Goal: Transaction & Acquisition: Book appointment/travel/reservation

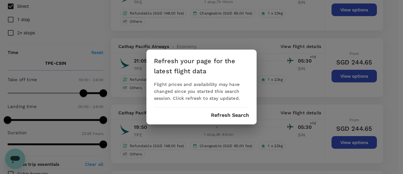
click at [235, 114] on button "Refresh Search" at bounding box center [230, 115] width 38 height 6
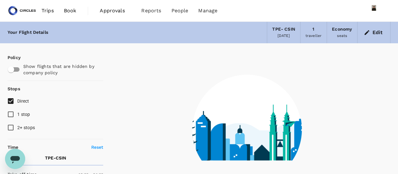
type input "485"
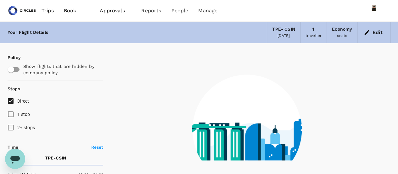
click at [66, 11] on span "Book" at bounding box center [70, 11] width 13 height 8
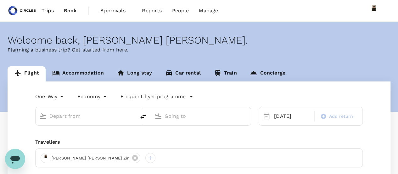
type input "Taiwan Taoyuan Intl (TPE)"
type input "Singapore, Singapore (any)"
type input "Taiwan Taoyuan Intl (TPE)"
type input "Singapore, Singapore (any)"
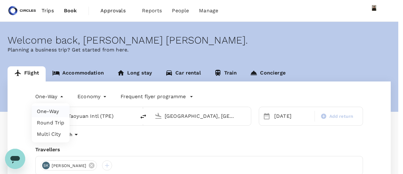
click at [40, 97] on body "Trips Book Approvals 0 Reports People Manage Welcome back , Azizi Ratna Yulis .…" at bounding box center [201, 149] width 403 height 299
click at [53, 113] on li "One-Way" at bounding box center [51, 111] width 38 height 11
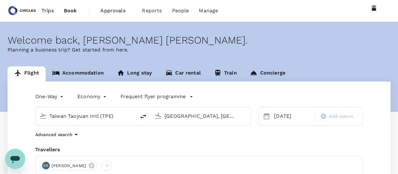
click at [75, 115] on input "Taiwan Taoyuan Intl (TPE)" at bounding box center [85, 116] width 73 height 10
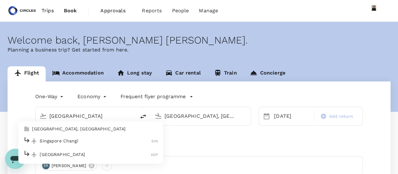
click at [76, 145] on li "Singapore Changi SIN" at bounding box center [90, 141] width 145 height 14
type input "Singapore Changi (SIN)"
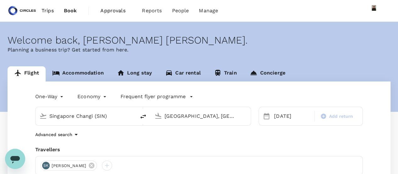
click at [180, 115] on input "Singapore, Singapore (any)" at bounding box center [201, 116] width 73 height 10
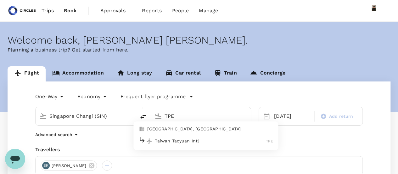
click at [177, 131] on p "Taipei, Taiwan" at bounding box center [210, 129] width 126 height 6
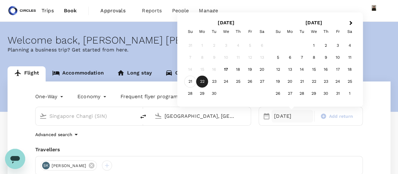
type input "[GEOGRAPHIC_DATA], [GEOGRAPHIC_DATA] (any)"
click at [189, 81] on div "21" at bounding box center [191, 82] width 12 height 12
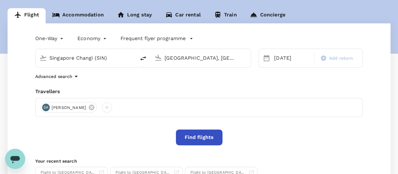
scroll to position [66, 0]
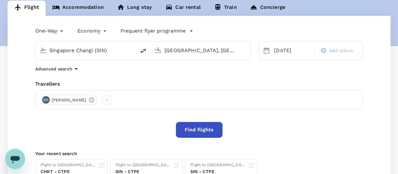
click at [195, 129] on button "Find flights" at bounding box center [199, 130] width 47 height 16
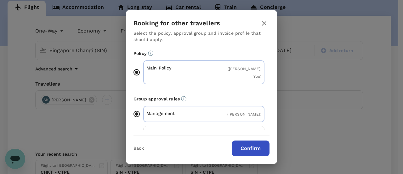
click at [245, 145] on button "Confirm" at bounding box center [251, 148] width 38 height 16
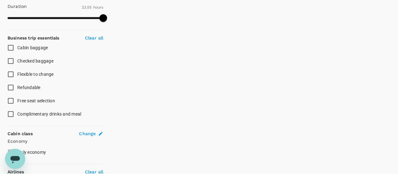
type input "1335"
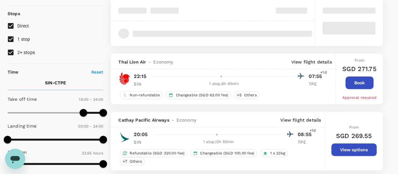
scroll to position [94, 0]
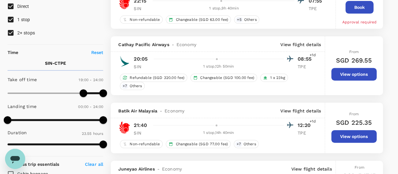
click at [9, 17] on input "1 stop" at bounding box center [10, 19] width 13 height 13
checkbox input "false"
click at [11, 31] on input "2+ stops" at bounding box center [10, 32] width 13 height 13
checkbox input "false"
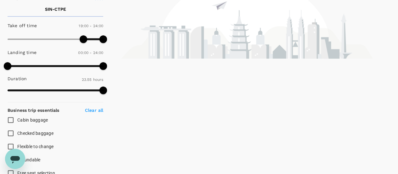
scroll to position [63, 0]
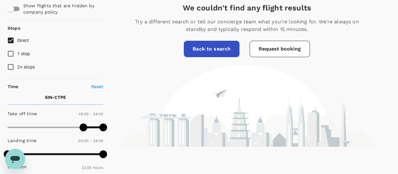
click at [214, 49] on link "Back to search" at bounding box center [212, 49] width 56 height 16
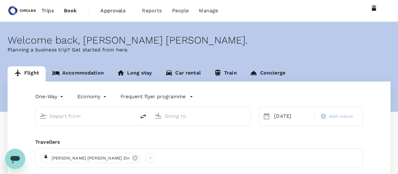
type input "Singapore Changi (SIN)"
type input "[GEOGRAPHIC_DATA], [GEOGRAPHIC_DATA] (any)"
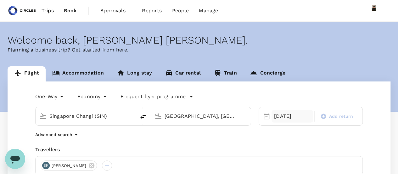
click at [288, 118] on div "21 Sep" at bounding box center [293, 116] width 42 height 13
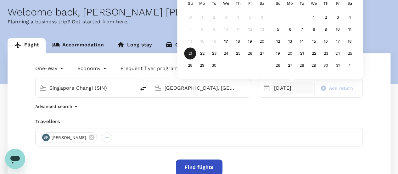
scroll to position [63, 0]
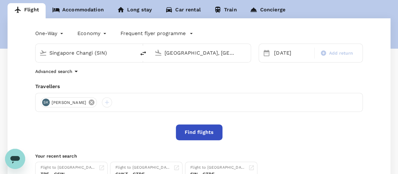
click at [88, 105] on icon at bounding box center [91, 102] width 7 height 7
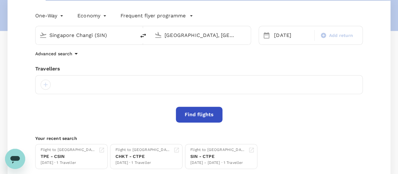
scroll to position [94, 0]
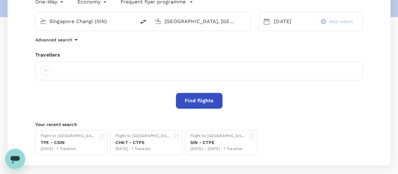
click at [185, 99] on button "Find flights" at bounding box center [199, 101] width 47 height 16
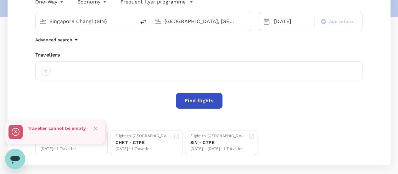
click at [46, 72] on div at bounding box center [46, 71] width 10 height 10
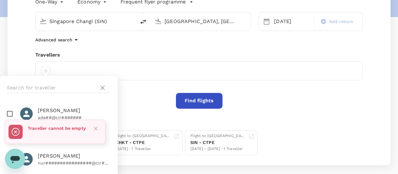
click at [61, 70] on div at bounding box center [199, 70] width 328 height 19
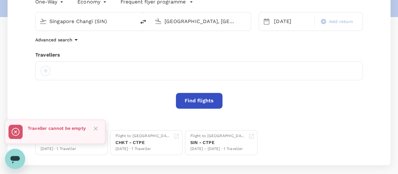
click at [47, 73] on div at bounding box center [46, 71] width 10 height 10
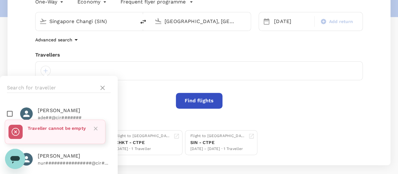
click at [97, 127] on icon "Close" at bounding box center [96, 128] width 4 height 4
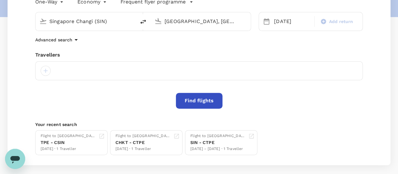
click at [69, 72] on div at bounding box center [199, 70] width 328 height 19
click at [48, 70] on div at bounding box center [46, 71] width 10 height 10
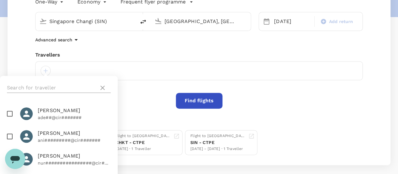
click at [48, 86] on input "text" at bounding box center [51, 88] width 89 height 10
type input "sanjay"
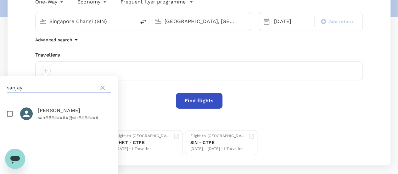
click at [10, 113] on input "checkbox" at bounding box center [9, 113] width 13 height 13
checkbox input "true"
click at [189, 102] on button "Find flights" at bounding box center [199, 101] width 47 height 16
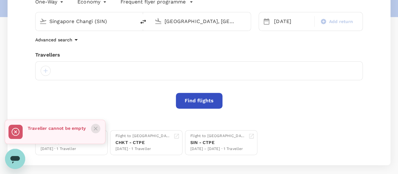
click at [96, 127] on icon "Close" at bounding box center [96, 128] width 4 height 4
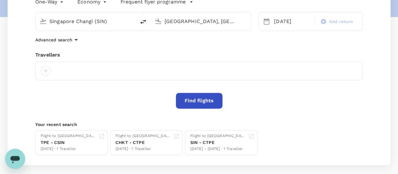
click at [64, 74] on div at bounding box center [199, 70] width 328 height 19
click at [45, 67] on div at bounding box center [46, 71] width 10 height 10
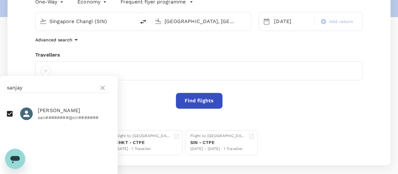
click at [51, 114] on p "san########@cir#######" at bounding box center [74, 117] width 73 height 6
click at [9, 112] on input "checkbox" at bounding box center [9, 113] width 13 height 13
checkbox input "true"
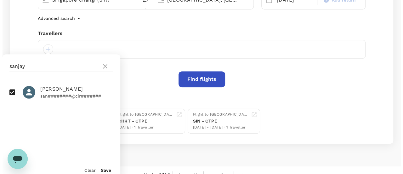
scroll to position [124, 0]
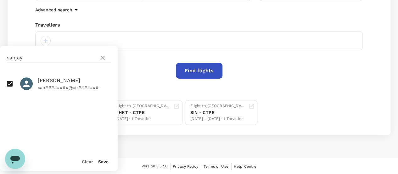
click at [104, 161] on button "Save" at bounding box center [103, 161] width 10 height 5
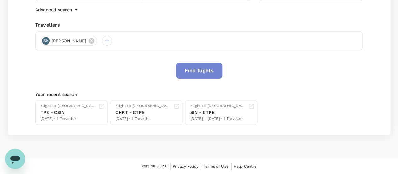
click at [199, 70] on button "Find flights" at bounding box center [199, 71] width 47 height 16
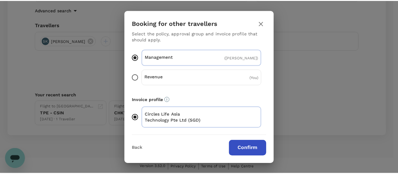
scroll to position [0, 0]
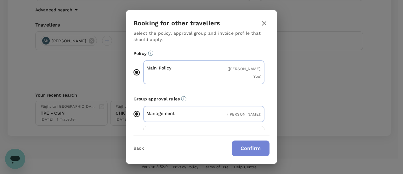
click at [255, 146] on button "Confirm" at bounding box center [251, 148] width 38 height 16
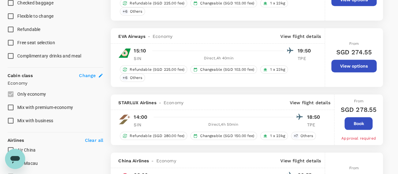
scroll to position [278, 0]
click at [356, 63] on button "View options" at bounding box center [354, 66] width 45 height 13
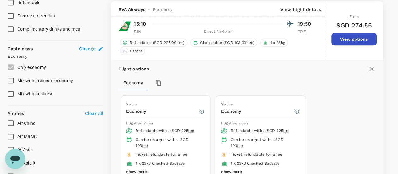
scroll to position [337, 0]
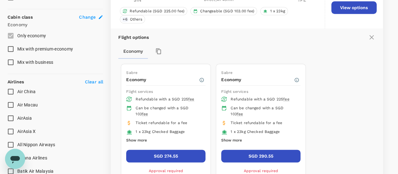
click at [238, 138] on button "Show more" at bounding box center [231, 140] width 21 height 8
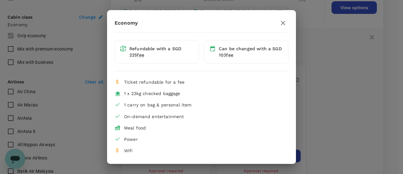
click at [337, 118] on div "Economy Refundable with a SGD 225 fee Can be changed with a SGD 103 fee Ticket …" at bounding box center [201, 87] width 403 height 174
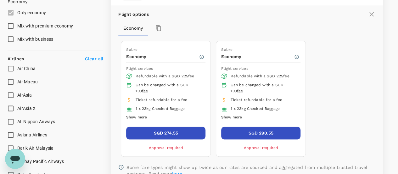
scroll to position [368, 0]
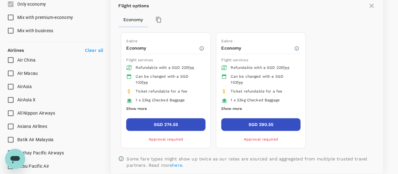
click at [138, 105] on button "Show more" at bounding box center [136, 109] width 21 height 8
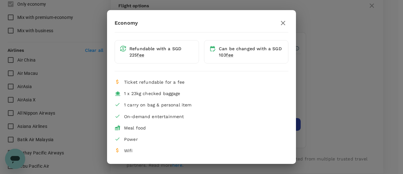
click at [286, 25] on icon "button" at bounding box center [283, 23] width 8 height 8
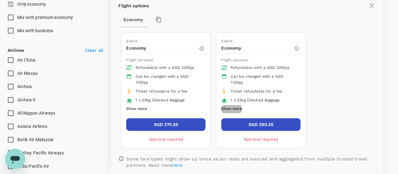
click at [233, 105] on button "Show more" at bounding box center [231, 109] width 21 height 8
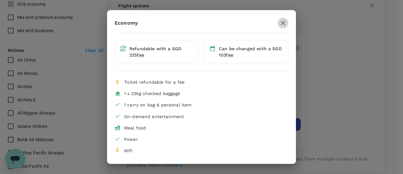
click at [283, 22] on icon "button" at bounding box center [283, 23] width 8 height 8
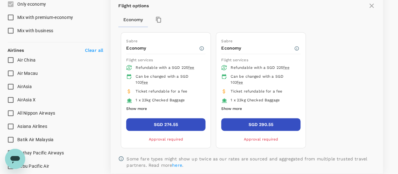
scroll to position [400, 0]
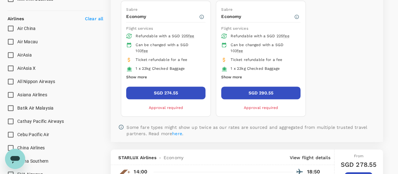
click at [191, 88] on button "SGD 274.55" at bounding box center [165, 92] width 79 height 13
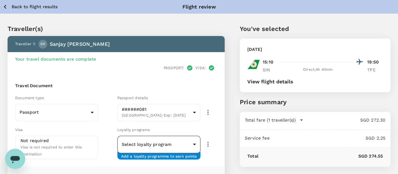
click at [227, 134] on body "Back to flight results Flight review Traveller(s) Traveller 1 : SK Sanjay Kaul …" at bounding box center [199, 150] width 398 height 300
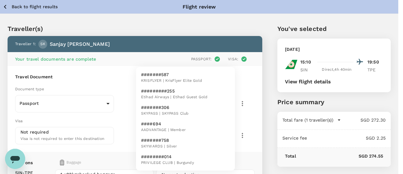
click at [150, 114] on span "SKYPASS | SKYPASS Club" at bounding box center [165, 113] width 48 height 6
type input "5c600fc9-07d8-49ce-885d-ec780fdda850"
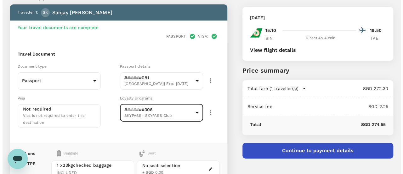
scroll to position [63, 0]
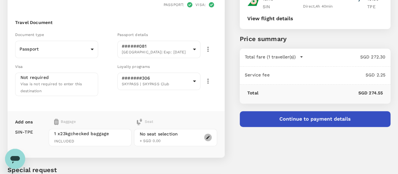
click at [210, 135] on icon "button" at bounding box center [208, 137] width 4 height 4
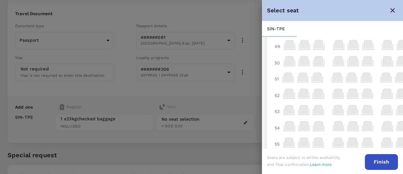
scroll to position [0, 0]
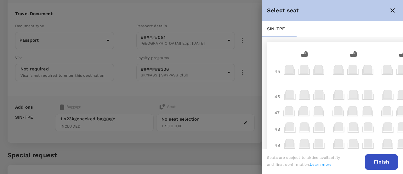
click at [292, 69] on icon at bounding box center [289, 69] width 9 height 9
click at [305, 70] on icon at bounding box center [304, 69] width 9 height 9
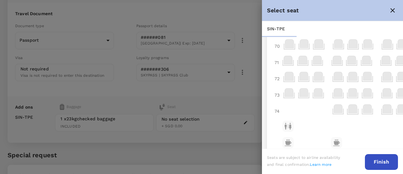
scroll to position [454, 0]
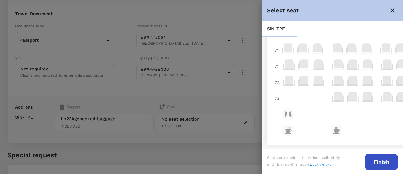
click at [385, 92] on icon at bounding box center [387, 96] width 9 height 9
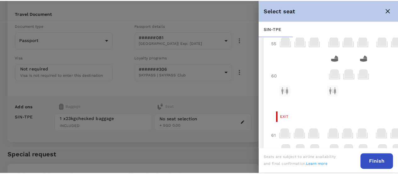
scroll to position [0, 0]
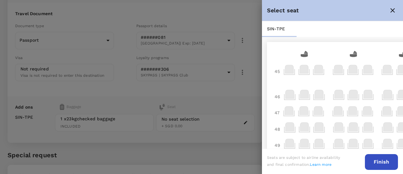
click at [293, 70] on icon at bounding box center [289, 69] width 9 height 9
click at [379, 164] on button "Finish" at bounding box center [381, 162] width 33 height 16
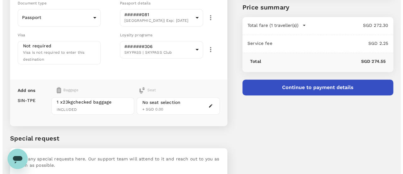
scroll to position [111, 0]
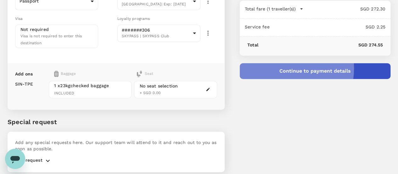
click at [317, 68] on button "Continue to payment details" at bounding box center [315, 71] width 151 height 16
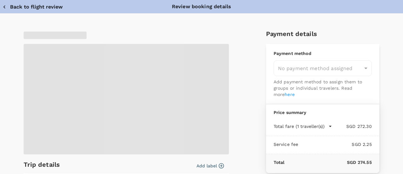
type input "9cb7bd09-647a-4334-94d9-122ca4480a85"
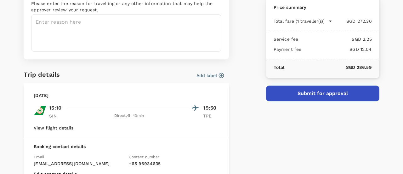
scroll to position [91, 0]
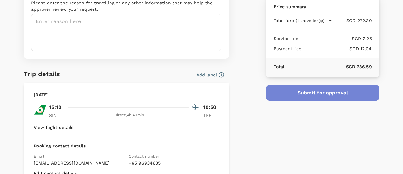
click at [313, 96] on button "Submit for approval" at bounding box center [322, 93] width 113 height 16
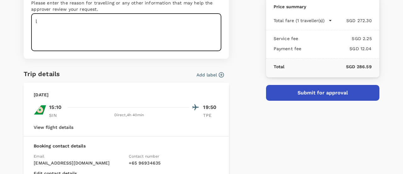
type textarea "l"
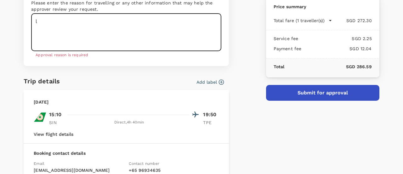
click at [73, 22] on textarea "l" at bounding box center [126, 32] width 190 height 37
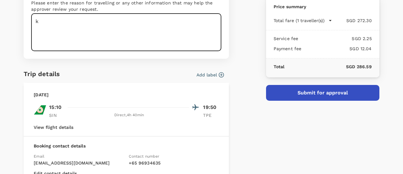
type textarea "k"
click at [132, 32] on textarea at bounding box center [126, 32] width 190 height 37
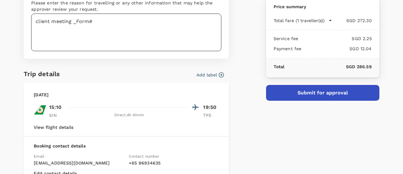
click at [102, 20] on textarea "client meeting _Form#" at bounding box center [126, 32] width 190 height 37
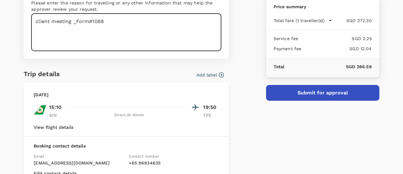
type textarea "client meeting _Form#1088"
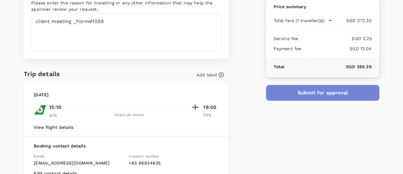
click at [302, 96] on button "Submit for approval" at bounding box center [322, 93] width 113 height 16
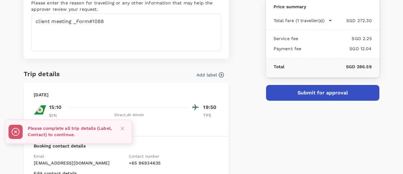
click at [121, 128] on icon "Close" at bounding box center [122, 128] width 6 height 6
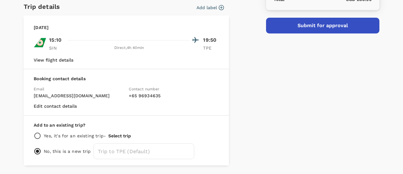
scroll to position [177, 0]
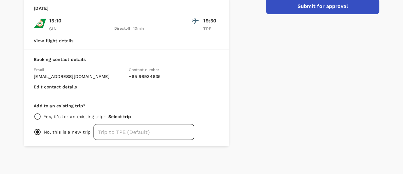
click at [100, 131] on input "text" at bounding box center [144, 132] width 101 height 16
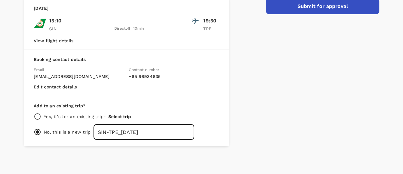
type input "SIN-TPE_[DATE]"
click at [320, 9] on button "Submit for approval" at bounding box center [322, 6] width 113 height 16
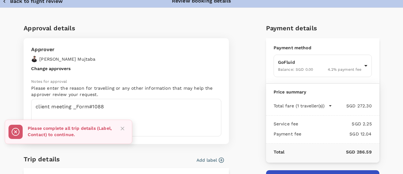
scroll to position [0, 0]
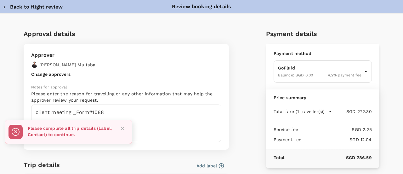
click at [249, 93] on div "Approval details Approver Hassan Mujtaba Change approvers Notes for approval Pl…" at bounding box center [199, 173] width 361 height 299
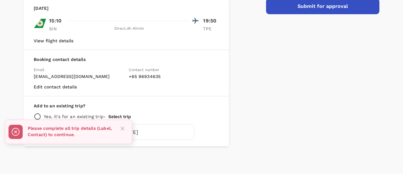
click at [122, 130] on icon "Close" at bounding box center [122, 128] width 6 height 6
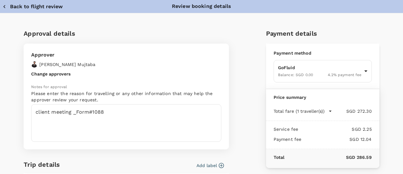
scroll to position [0, 0]
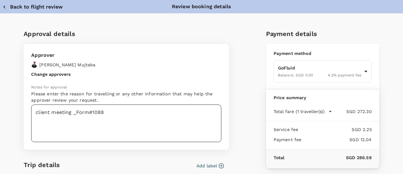
click at [178, 111] on textarea "client meeting _Form#1088" at bounding box center [126, 122] width 190 height 37
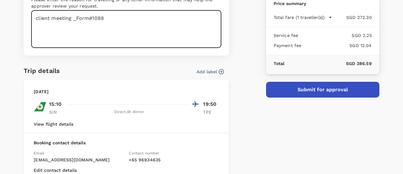
scroll to position [94, 0]
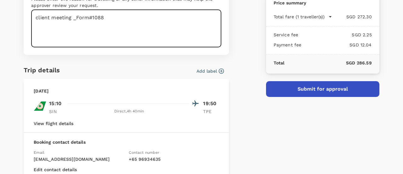
click at [335, 88] on button "Submit for approval" at bounding box center [322, 89] width 113 height 16
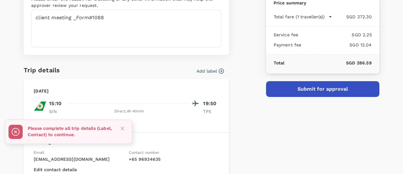
click at [55, 132] on p "Please complete all trip details (Label, Contact) to continue." at bounding box center [70, 131] width 85 height 13
click at [122, 130] on icon "Close" at bounding box center [122, 128] width 6 height 6
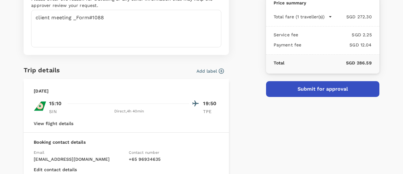
scroll to position [177, 0]
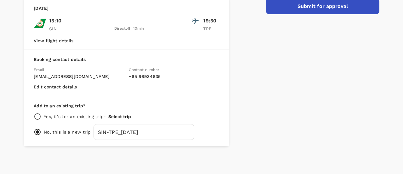
click at [54, 116] on p "Yes, it's for an existing trip -" at bounding box center [75, 116] width 62 height 6
click at [40, 115] on input "radio" at bounding box center [38, 116] width 8 height 8
radio input "true"
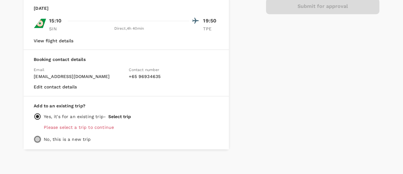
click at [38, 138] on input "radio" at bounding box center [38, 139] width 8 height 8
radio input "true"
radio input "false"
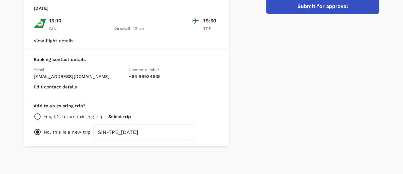
click at [327, 3] on button "Submit for approval" at bounding box center [322, 6] width 113 height 16
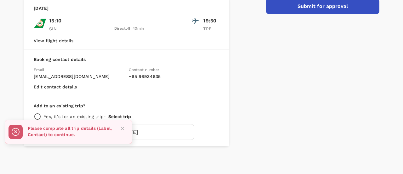
click at [78, 132] on p "Please complete all trip details (Label, Contact) to continue." at bounding box center [70, 131] width 85 height 13
click at [14, 130] on icon at bounding box center [15, 131] width 3 height 3
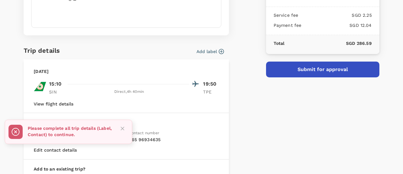
scroll to position [83, 0]
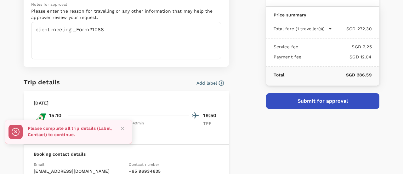
click at [220, 84] on icon "button" at bounding box center [221, 83] width 6 height 6
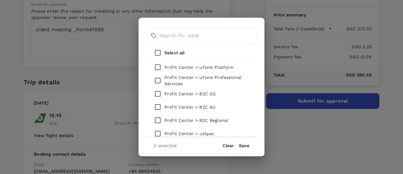
scroll to position [95, 0]
click at [211, 118] on p "Profit Center > B2C Regional" at bounding box center [196, 119] width 64 height 6
click at [157, 118] on input "checkbox" at bounding box center [157, 119] width 13 height 13
checkbox input "true"
click at [241, 144] on button "Save" at bounding box center [244, 145] width 10 height 5
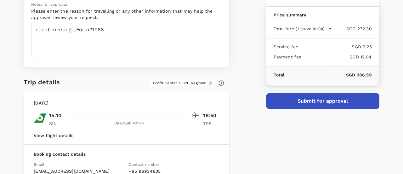
click at [307, 106] on button "Submit for approval" at bounding box center [322, 101] width 113 height 16
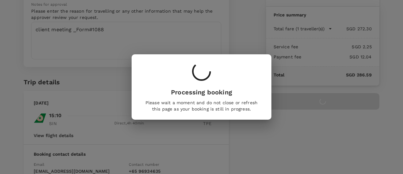
drag, startPoint x: 307, startPoint y: 106, endPoint x: 335, endPoint y: 128, distance: 35.8
click at [335, 128] on div "Processing booking Please wait a moment and do not close or refresh this page a…" at bounding box center [201, 87] width 403 height 174
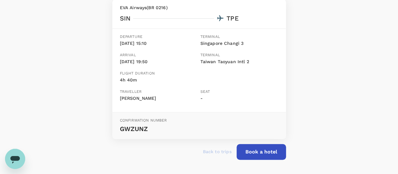
scroll to position [121, 0]
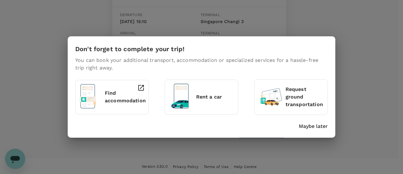
click at [355, 114] on div "Don't forget to complete your trip! You can book your additional transport, acc…" at bounding box center [201, 87] width 403 height 174
click at [321, 126] on p "Maybe later" at bounding box center [313, 126] width 29 height 8
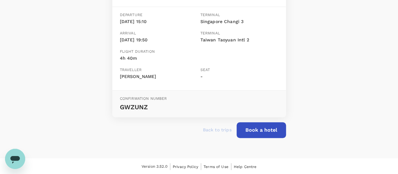
scroll to position [0, 0]
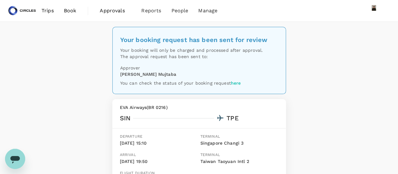
click at [75, 10] on span "Book" at bounding box center [70, 11] width 13 height 8
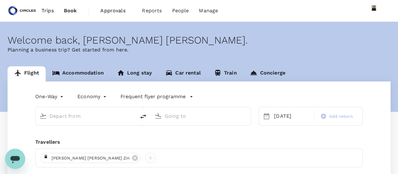
type input "Singapore Changi (SIN)"
type input "Taipei, Taiwan (any)"
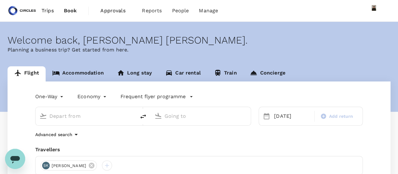
type input "Singapore Changi (SIN)"
type input "Taipei, Taiwan (any)"
drag, startPoint x: 116, startPoint y: 117, endPoint x: 0, endPoint y: 90, distance: 119.0
click at [0, 90] on div "Flight Accommodation Long stay Car rental Train Concierge One-Way oneway Econom…" at bounding box center [199, 162] width 398 height 193
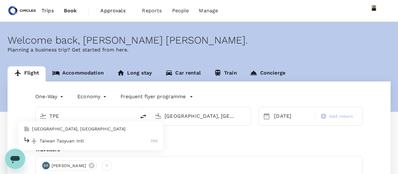
click at [51, 133] on li "Taipei, Taiwan" at bounding box center [90, 129] width 145 height 10
type input "Taipei, Taiwan (any)"
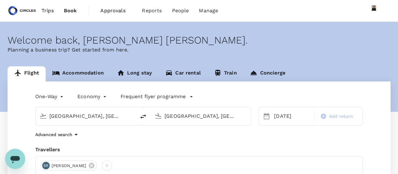
click at [174, 117] on input "Taipei, Taiwan (any)" at bounding box center [201, 116] width 73 height 10
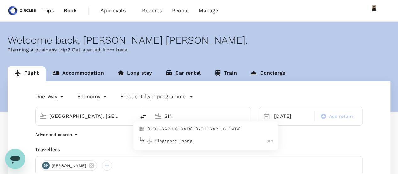
click at [182, 140] on p "Singapore Changi" at bounding box center [211, 140] width 112 height 6
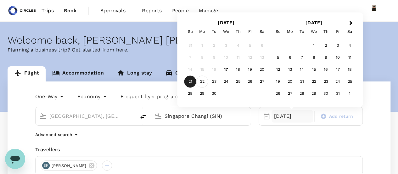
type input "Singapore Changi (SIN)"
click at [204, 82] on div "22" at bounding box center [203, 82] width 12 height 12
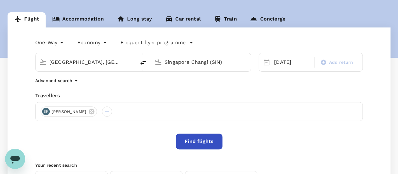
scroll to position [63, 0]
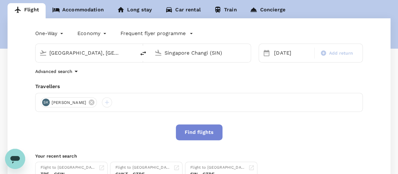
click at [195, 130] on button "Find flights" at bounding box center [199, 132] width 47 height 16
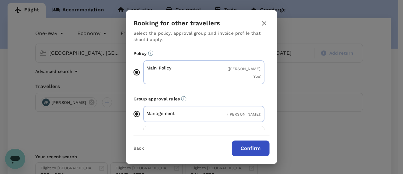
click at [258, 152] on button "Confirm" at bounding box center [251, 148] width 38 height 16
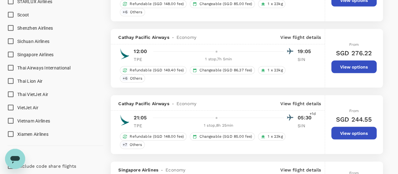
scroll to position [630, 0]
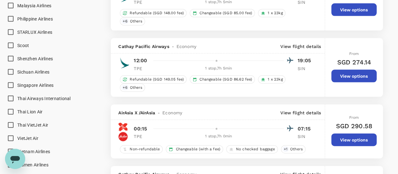
type input "1395"
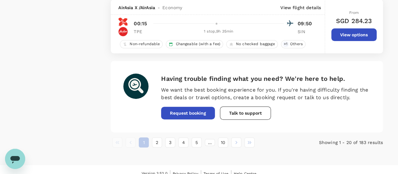
scroll to position [1270, 0]
click at [156, 137] on button "2" at bounding box center [157, 142] width 10 height 10
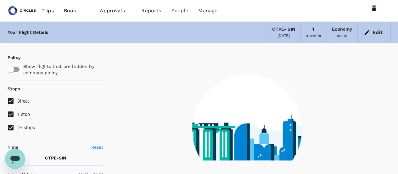
scroll to position [0, 0]
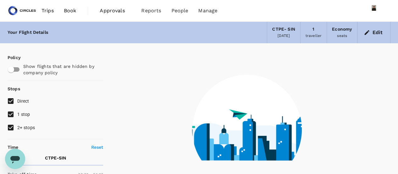
click at [10, 114] on input "1 stop" at bounding box center [10, 113] width 13 height 13
checkbox input "false"
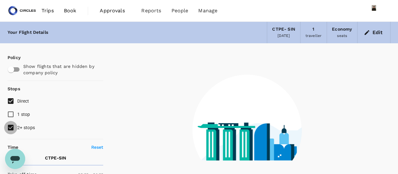
click at [13, 124] on input "2+ stops" at bounding box center [10, 127] width 13 height 13
checkbox input "false"
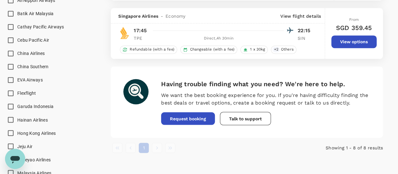
scroll to position [503, 0]
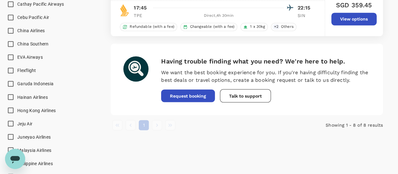
click at [16, 156] on icon "Open messaging window" at bounding box center [14, 160] width 9 height 8
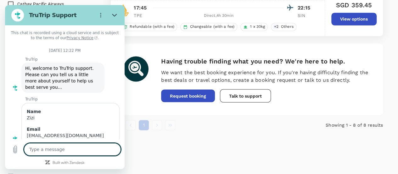
scroll to position [364, 0]
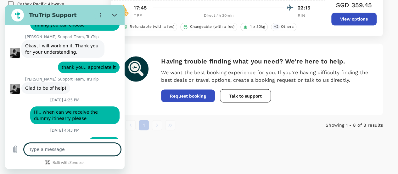
type textarea "H"
type textarea "x"
type textarea "Hi"
type textarea "x"
type textarea "Hi,"
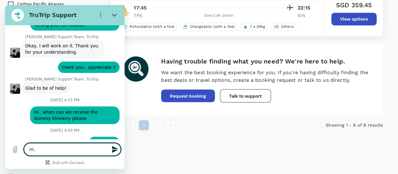
type textarea "x"
type textarea "Hi,"
type textarea "x"
type textarea "Hi, i"
type textarea "x"
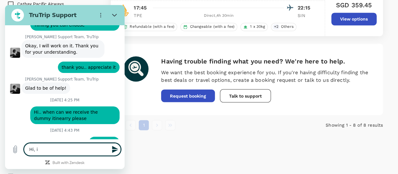
type textarea "Hi, i"
type textarea "x"
type textarea "Hi, i n"
type textarea "x"
type textarea "Hi, i ne"
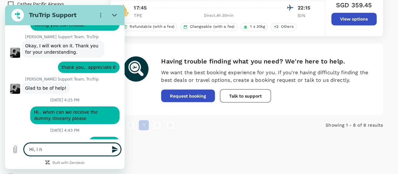
type textarea "x"
type textarea "Hi, i nee"
type textarea "x"
type textarea "Hi, i need"
type textarea "x"
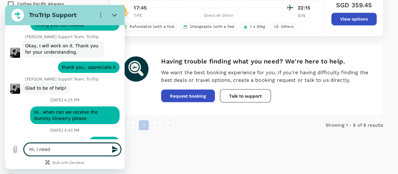
type textarea "Hi, i need"
type textarea "x"
type textarea "Hi, i need t"
type textarea "x"
type textarea "Hi, i need to"
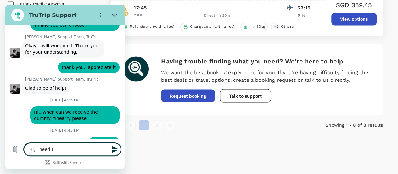
type textarea "x"
type textarea "Hi, i need to"
type textarea "x"
type textarea "Hi, i need to b"
type textarea "x"
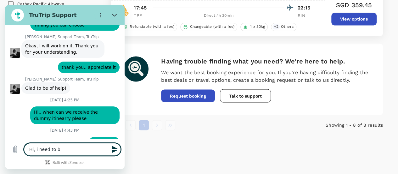
type textarea "Hi, i need to bo"
type textarea "x"
type textarea "Hi, i need to bok"
type textarea "x"
type textarea "Hi, i need to bo"
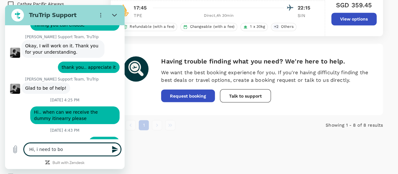
type textarea "x"
type textarea "Hi, i need to boo"
type textarea "x"
type textarea "Hi, i need to book"
type textarea "x"
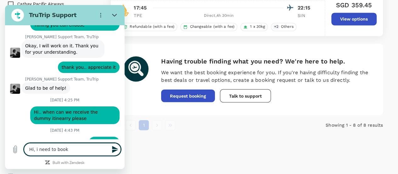
type textarea "Hi, i need to book"
type textarea "x"
type textarea "Hi, i need to book C"
type textarea "x"
type textarea "Hi, i need to book CI"
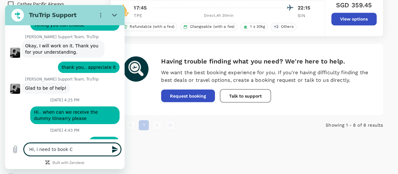
type textarea "x"
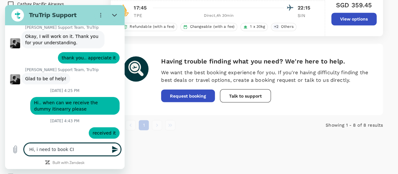
type textarea "Hi, i need to book CI7"
type textarea "x"
type textarea "Hi, i need to book CI75"
type textarea "x"
type textarea "Hi, i need to book CI755"
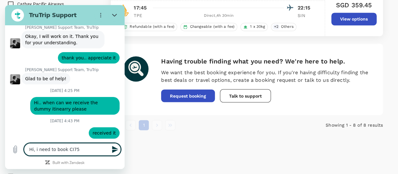
type textarea "x"
type textarea "Hi, i need to book CI755"
type textarea "x"
type textarea "Hi, i need to book CI755 f"
type textarea "x"
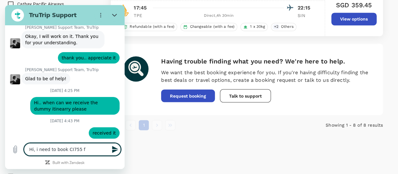
type textarea "Hi, i need to book CI755 fo"
type textarea "x"
type textarea "Hi, i need to book CI755 for"
type textarea "x"
type textarea "Hi, i need to book CI755 for"
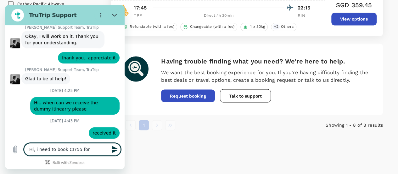
type textarea "x"
type textarea "Hi, i need to book CI755 for S"
type textarea "x"
type textarea "Hi, i need to book CI755 for Sa"
type textarea "x"
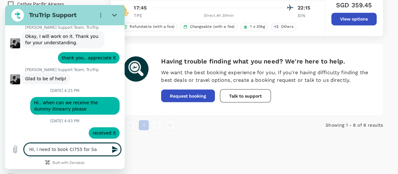
type textarea "Hi, i need to book CI755 for San"
type textarea "x"
type textarea "Hi, i need to book CI755 for Sand"
type textarea "x"
type textarea "Hi, i need to book CI755 for Sanda"
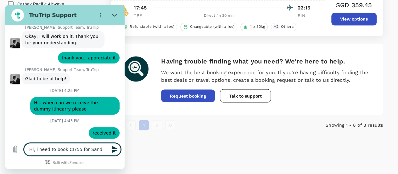
type textarea "x"
type textarea "Hi, i need to book CI755 for Sanday"
type textarea "x"
type textarea "Hi, i need to book CI755 for Sanda"
type textarea "x"
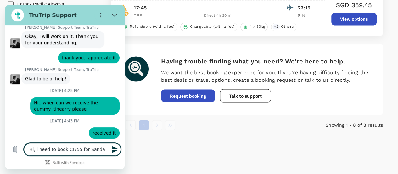
type textarea "Hi, i need to book CI755 for Sand"
type textarea "x"
type textarea "Hi, i need to book CI755 for San"
type textarea "x"
type textarea "Hi, i need to book CI755 for Sans"
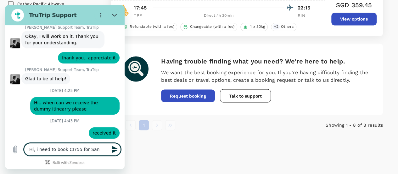
type textarea "x"
type textarea "Hi, i need to book CI755 for Sansa"
type textarea "x"
type textarea "Hi, i need to book CI755 for Sans"
type textarea "x"
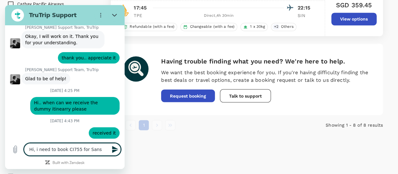
type textarea "Hi, i need to book CI755 for San"
type textarea "x"
type textarea "Hi, i need to book CI755 for Sanj"
type textarea "x"
type textarea "Hi, i need to book CI755 for Sanja"
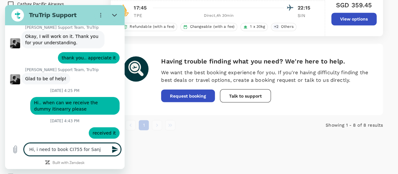
type textarea "x"
type textarea "Hi, i need to book CI755 for Sanjay"
type textarea "x"
type textarea "Hi, i need to book CI755 for Sanjay"
type textarea "x"
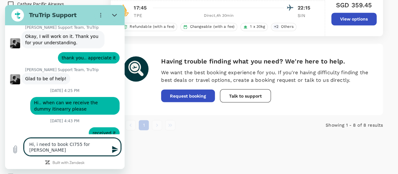
type textarea "Hi, i need to book CI755 for Sanjay T"
type textarea "x"
type textarea "Hi, i need to book CI755 for Sanjay TP"
type textarea "x"
type textarea "Hi, i need to book CI755 for Sanjay TPE"
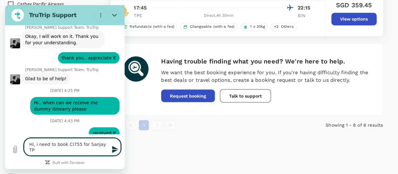
type textarea "x"
type textarea "Hi, i need to book CI755 for Sanjay TPE"
type textarea "x"
type textarea "Hi, i need to book CI755 for Sanjay TPE -"
type textarea "x"
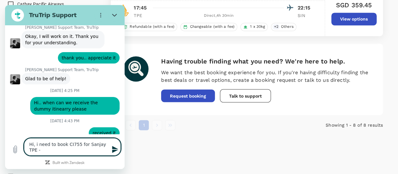
type textarea "Hi, i need to book CI755 for Sanjay TPE -"
type textarea "x"
type textarea "Hi, i need to book CI755 for Sanjay TPE - S"
type textarea "x"
type textarea "Hi, i need to book CI755 for Sanjay TPE - SI"
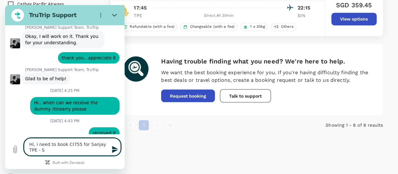
type textarea "x"
type textarea "Hi, i need to book CI755 for Sanjay TPE - SIN"
type textarea "x"
type textarea "Hi, i need to book CI755 for Sanjay TPE - SIN"
type textarea "x"
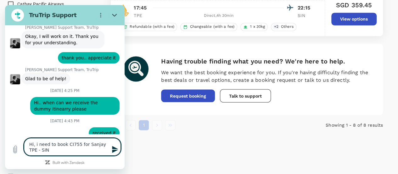
type textarea "Hi, i need to book CI755 for Sanjay TPE - SIN o"
type textarea "x"
type textarea "Hi, i need to book CI755 for Sanjay TPE - SIN on"
type textarea "x"
type textarea "Hi, i need to book CI755 for Sanjay TPE - SIN on"
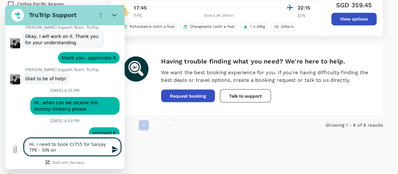
type textarea "x"
type textarea "Hi, i need to book CI755 for Sanjay TPE - SIN on 2"
type textarea "x"
type textarea "Hi, i need to book CI755 for Sanjay TPE - SIN on 21"
type textarea "x"
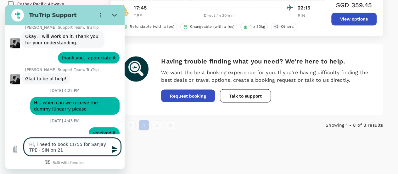
type textarea "Hi, i need to book CI755 for Sanjay TPE - SIN on 21"
type textarea "x"
type textarea "Hi, i need to book CI755 for Sanjay TPE - SIN on 21 S"
type textarea "x"
type textarea "Hi, i need to book CI755 for Sanjay TPE - SIN on 21 Se"
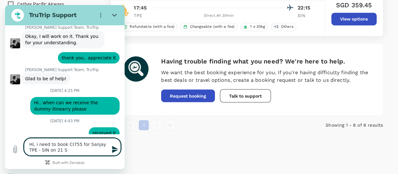
type textarea "x"
type textarea "Hi, i need to book CI755 for Sanjay TPE - SIN on 21 Sep"
type textarea "x"
type textarea "Hi, i need to book CI755 for Sanjay TPE - SIN on 21 Sep"
type textarea "x"
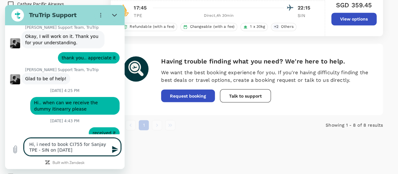
type textarea "Hi, i need to book CI755 for Sanjay TPE - SIN on 21 Sep v"
type textarea "x"
type textarea "Hi, i need to book CI755 for Sanjay TPE - SIN on 21 Sep vi"
type textarea "x"
type textarea "Hi, i need to book CI755 for Sanjay TPE - SIN on 21 Sep via"
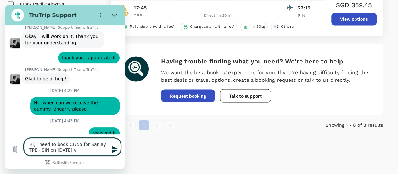
type textarea "x"
type textarea "Hi, i need to book CI755 for Sanjay TPE - SIN on 21 Sep via"
type textarea "x"
type textarea "Hi, i need to book CI755 for Sanjay TPE - SIN on 21 Sep via C"
type textarea "x"
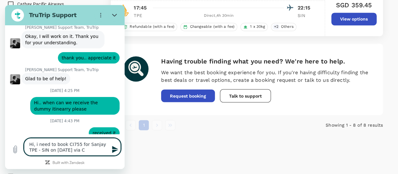
type textarea "Hi, i need to book CI755 for Sanjay TPE - SIN on 21 Sep via CI"
type textarea "x"
type textarea "Hi, i need to book CI755 for Sanjay TPE - SIN on 21 Sep via CI7"
type textarea "x"
type textarea "Hi, i need to book CI755 for Sanjay TPE - SIN on 21 Sep via CI75"
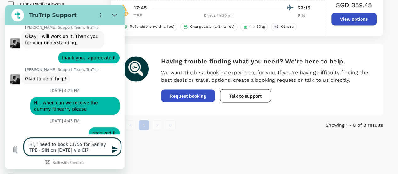
type textarea "x"
type textarea "Hi, i need to book CI755 for Sanjay TPE - SIN on 21 Sep via CI755"
type textarea "x"
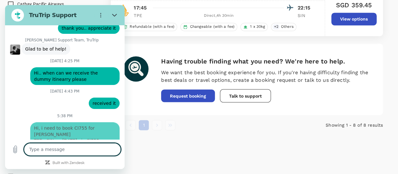
type textarea "x"
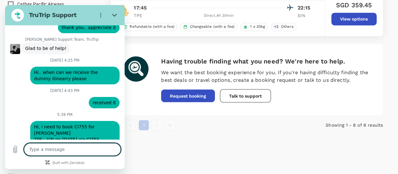
type textarea "b"
type textarea "x"
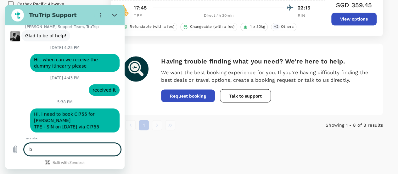
type textarea "bu"
type textarea "x"
type textarea "but"
type textarea "x"
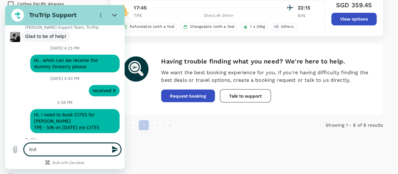
type textarea "but"
type textarea "x"
type textarea "but i"
type textarea "x"
type textarea "but it"
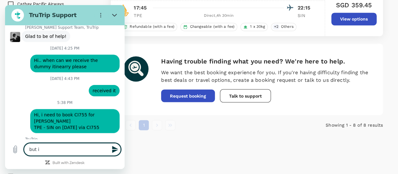
type textarea "x"
type textarea "but it'"
type textarea "x"
type textarea "but it's"
type textarea "x"
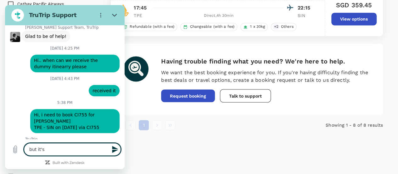
type textarea "but it's"
type textarea "x"
type textarea "but it's n"
type textarea "x"
type textarea "but it's no"
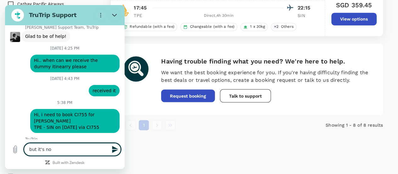
type textarea "x"
type textarea "but it's not"
type textarea "x"
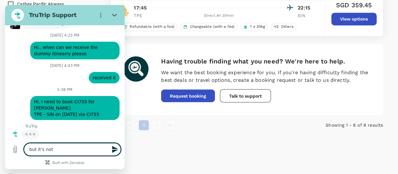
type textarea "but it's not"
type textarea "x"
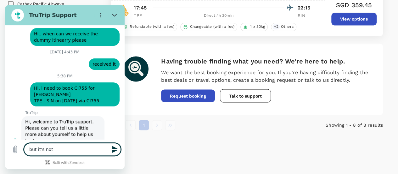
type textarea "but it's not r"
type textarea "x"
type textarea "but it's not re"
type textarea "x"
type textarea "but it's not rec"
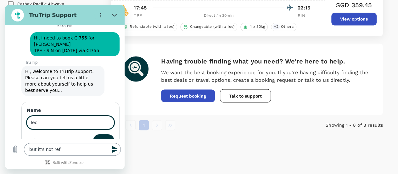
scroll to position [491, 0]
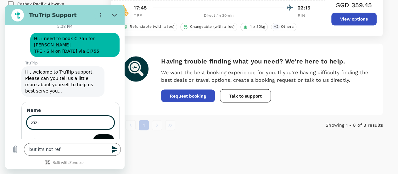
click at [97, 134] on button "Next" at bounding box center [103, 140] width 21 height 13
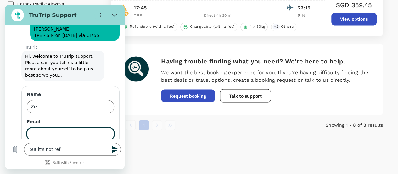
scroll to position [518, 0]
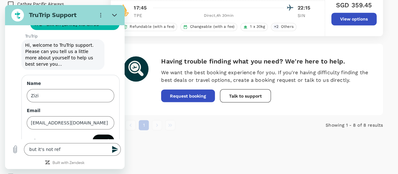
click at [98, 137] on span "Send" at bounding box center [103, 141] width 11 height 8
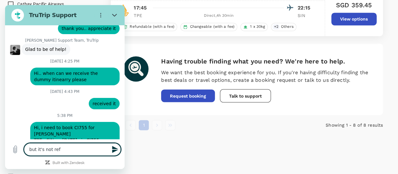
scroll to position [408, 0]
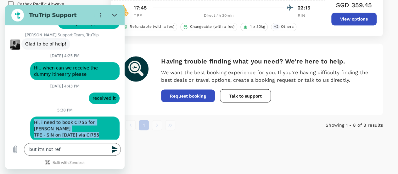
drag, startPoint x: 104, startPoint y: 124, endPoint x: 38, endPoint y: 114, distance: 66.6
click at [38, 114] on div "says: Hi, i need to book CI755 for Sanjay TPE - SIN on 21 Sep via CI755" at bounding box center [62, 126] width 115 height 28
copy span "Hi, i need to book CI755 for Sanjay TPE - SIN on 21 Sep via CI755"
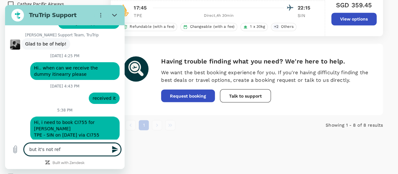
drag, startPoint x: 67, startPoint y: 147, endPoint x: 22, endPoint y: 147, distance: 44.4
click at [22, 147] on div "Type a message but it's not ref x" at bounding box center [65, 149] width 120 height 20
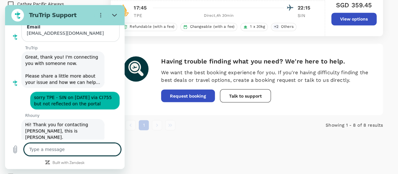
scroll to position [607, 0]
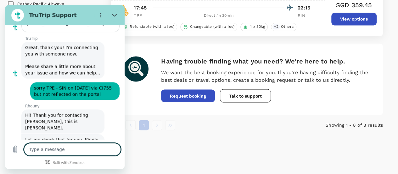
click at [54, 147] on textarea at bounding box center [72, 149] width 97 height 13
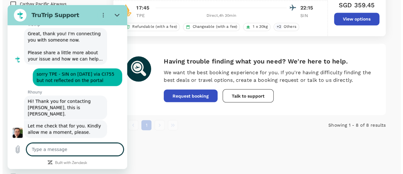
scroll to position [622, 0]
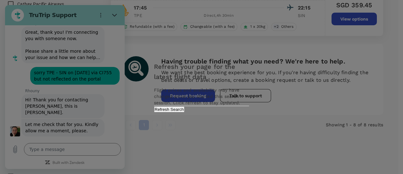
click at [185, 112] on button "Refresh Search" at bounding box center [169, 109] width 31 height 6
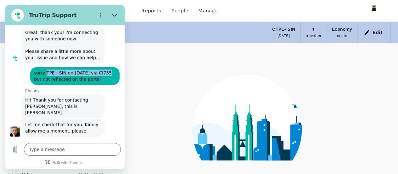
drag, startPoint x: 44, startPoint y: 59, endPoint x: 101, endPoint y: 60, distance: 57.0
click at [101, 69] on span "sorry TPE - SIN on 22 Sep via CI755 but not reflected on the portal" at bounding box center [75, 75] width 82 height 13
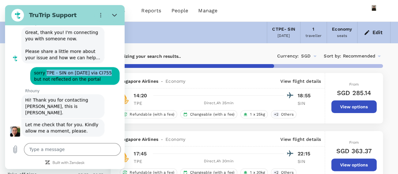
click at [91, 69] on span "sorry TPE - SIN on 22 Sep via CI755 but not reflected on the portal" at bounding box center [75, 75] width 82 height 13
drag, startPoint x: 91, startPoint y: 60, endPoint x: 102, endPoint y: 60, distance: 10.7
click at [102, 69] on span "sorry TPE - SIN on 22 Sep via CI755 but not reflected on the portal" at bounding box center [75, 75] width 82 height 13
copy span "CI755"
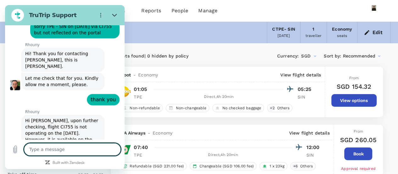
scroll to position [668, 0]
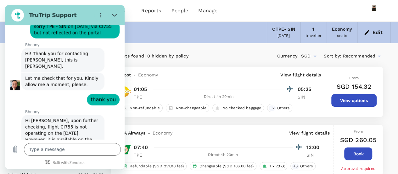
click at [36, 117] on span "Hi Azizi, upon further checking, flight CI755 is not operating on the 22nd of S…" at bounding box center [63, 132] width 76 height 31
click at [64, 150] on textarea at bounding box center [72, 149] width 97 height 13
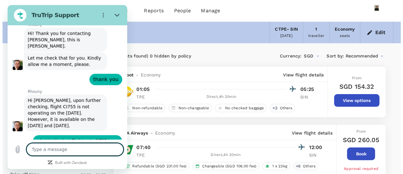
scroll to position [689, 0]
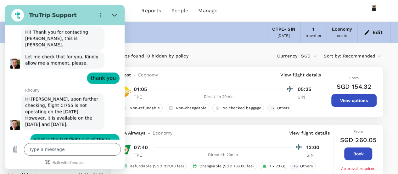
drag, startPoint x: 54, startPoint y: 106, endPoint x: 41, endPoint y: 80, distance: 29.2
click at [41, 96] on span "Hi Azizi, upon further checking, flight CI755 is not operating on the 22nd of S…" at bounding box center [63, 111] width 76 height 31
copy span "upon further checking, flight CI755 is not operating on the 22nd of September. …"
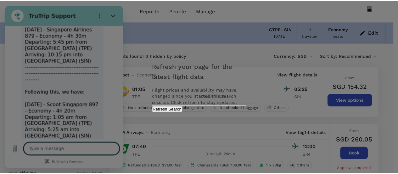
scroll to position [855, 0]
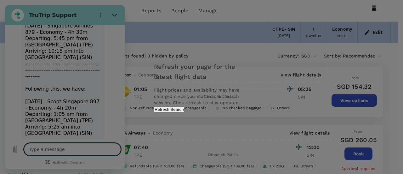
click at [233, 118] on div "Refresh your page for the latest flight data Flight prices and availability may…" at bounding box center [201, 86] width 110 height 63
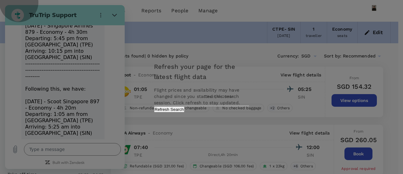
click at [185, 112] on button "Refresh Search" at bounding box center [169, 109] width 31 height 6
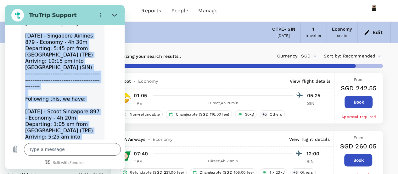
scroll to position [855, 0]
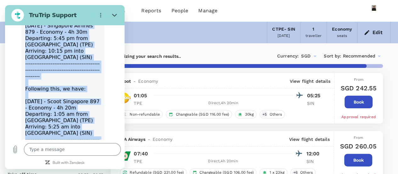
drag, startPoint x: 27, startPoint y: 41, endPoint x: 82, endPoint y: 110, distance: 88.3
click at [82, 110] on div "Here is the last flight departing from TPE: Mon, 22 Sept - Singapore Airlines 8…" at bounding box center [63, 75] width 76 height 157
copy div "Mon, 22 Sept - Singapore Airlines 879 - Economy - 4h 30m Departing: 5:45 pm fro…"
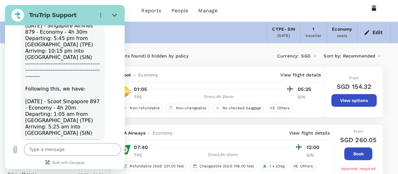
click at [51, 149] on textarea at bounding box center [72, 149] width 97 height 13
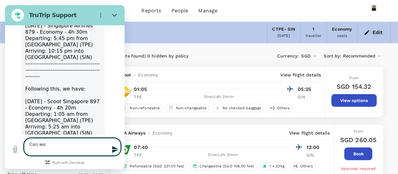
paste textarea "I'll book Mon, 22 Sept - Singapore Airlines 879 - Economy - 4h 30m Departing: 5…"
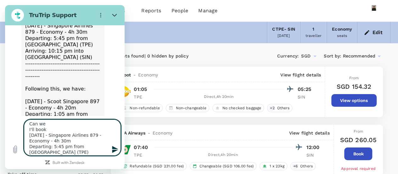
scroll to position [0, 0]
click at [59, 131] on textarea "Can we I'll book Mon, 22 Sept - Singapore Airlines 879 - Economy - 4h 30m Depar…" at bounding box center [72, 137] width 97 height 36
click at [58, 124] on textarea "Can we I'll book Mon, 22 Sept - Singapore Airlines 879 - Economy - 4h 30m Depar…" at bounding box center [72, 137] width 97 height 36
drag, startPoint x: 27, startPoint y: 131, endPoint x: 45, endPoint y: 131, distance: 18.0
click at [45, 131] on textarea "Can we book and issue for: I'll book Mon, 22 Sept - Singapore Airlines 879 - Ec…" at bounding box center [72, 137] width 97 height 36
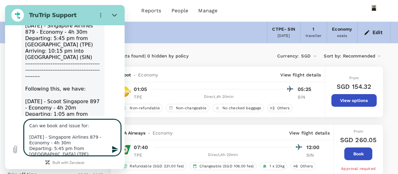
scroll to position [31, 0]
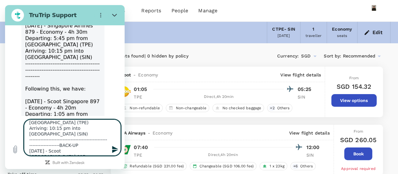
drag, startPoint x: 72, startPoint y: 145, endPoint x: 30, endPoint y: 145, distance: 41.9
click at [30, 145] on textarea "Can we book and issue for: Mon, 22 Sept - Singapore Airlines 879 - Economy - 4h…" at bounding box center [72, 137] width 97 height 36
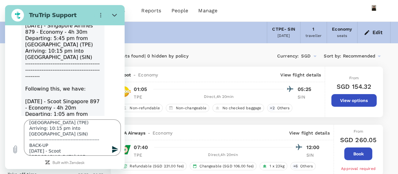
click at [115, 149] on icon "Send message" at bounding box center [115, 149] width 8 height 8
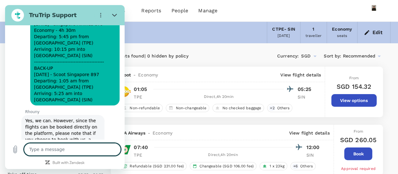
scroll to position [1010, 0]
click at [64, 150] on textarea at bounding box center [72, 149] width 97 height 13
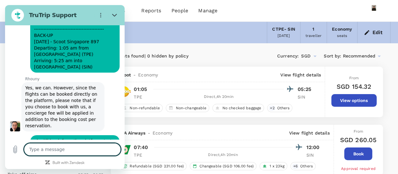
scroll to position [1044, 0]
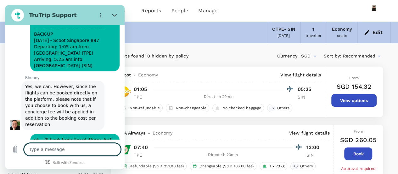
click at [254, 7] on div "Trips Book Approvals 0 Reports People Manage" at bounding box center [199, 10] width 383 height 21
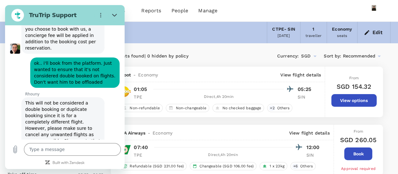
scroll to position [1122, 0]
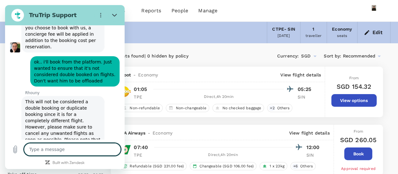
click at [49, 149] on textarea at bounding box center [72, 149] width 97 height 13
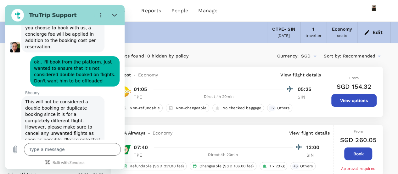
drag, startPoint x: 18, startPoint y: 149, endPoint x: 19, endPoint y: 292, distance: 143.3
click at [18, 149] on html at bounding box center [15, 158] width 20 height 20
click at [14, 151] on html at bounding box center [15, 158] width 20 height 20
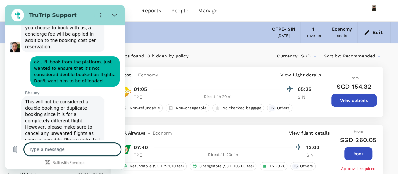
click at [56, 149] on textarea at bounding box center [72, 149] width 97 height 13
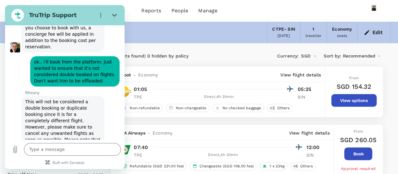
click at [16, 150] on html at bounding box center [15, 158] width 20 height 20
click at [41, 148] on textarea at bounding box center [72, 149] width 97 height 13
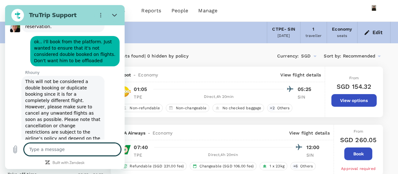
scroll to position [1143, 0]
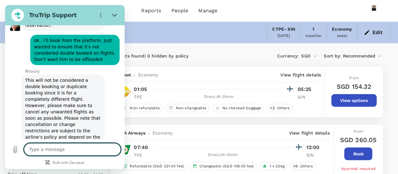
click at [14, 149] on html at bounding box center [15, 158] width 20 height 20
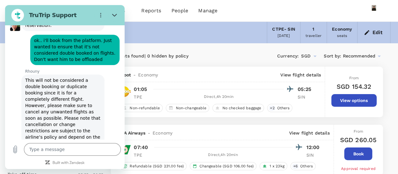
click at [14, 149] on html at bounding box center [15, 158] width 20 height 20
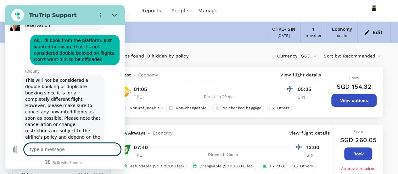
click at [53, 148] on textarea at bounding box center [72, 149] width 97 height 13
click at [78, 150] on textarea at bounding box center [72, 149] width 97 height 13
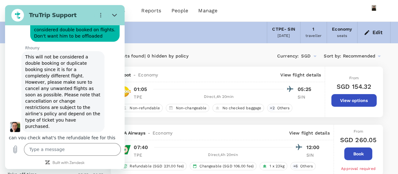
scroll to position [1168, 0]
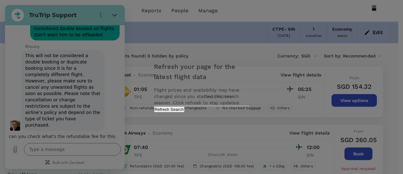
click at [185, 112] on button "Refresh Search" at bounding box center [169, 109] width 31 height 6
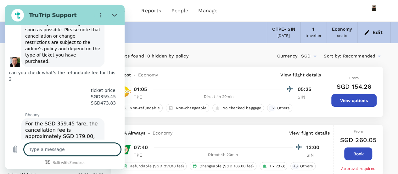
scroll to position [1233, 0]
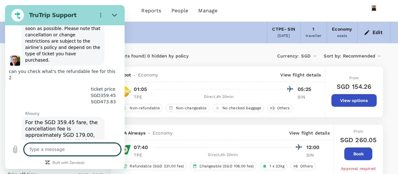
click at [71, 148] on textarea at bounding box center [72, 149] width 97 height 13
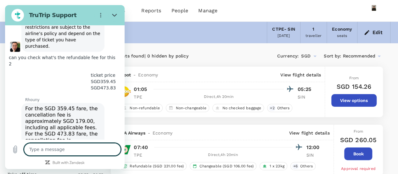
scroll to position [1248, 0]
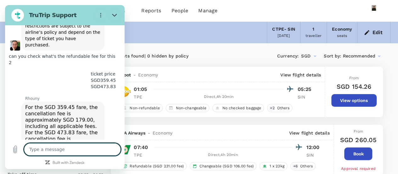
click at [76, 147] on textarea at bounding box center [72, 149] width 97 height 13
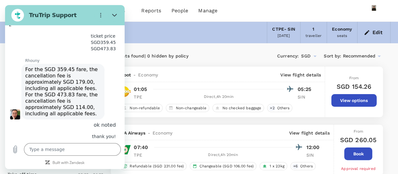
scroll to position [1287, 0]
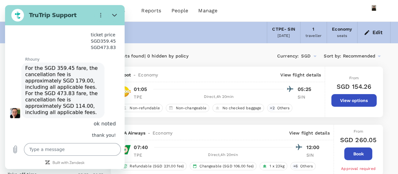
click at [74, 147] on textarea at bounding box center [72, 149] width 97 height 13
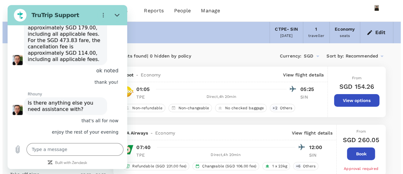
scroll to position [1341, 0]
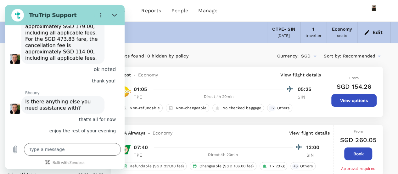
click at [74, 148] on div "You too! Wishing you a pleasant evening ahead." at bounding box center [63, 154] width 76 height 13
click at [72, 145] on div "Rhouny says: You too! Wishing you a pleasant evening ahead." at bounding box center [62, 154] width 83 height 18
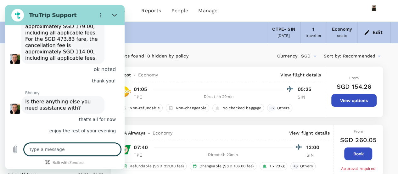
click at [66, 152] on textarea at bounding box center [72, 149] width 97 height 13
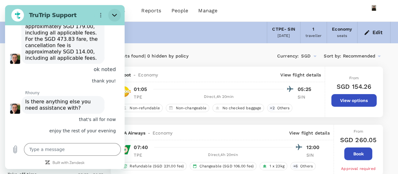
click at [116, 15] on icon "Close" at bounding box center [114, 15] width 5 height 5
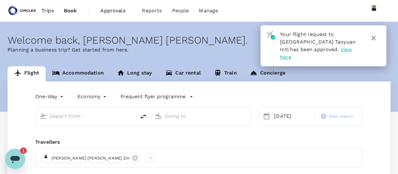
type input "[GEOGRAPHIC_DATA], [GEOGRAPHIC_DATA] (any)"
type input "Singapore Changi (SIN)"
type input "[GEOGRAPHIC_DATA], [GEOGRAPHIC_DATA] (any)"
type input "Singapore Changi (SIN)"
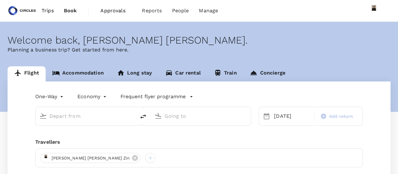
type input "[GEOGRAPHIC_DATA], [GEOGRAPHIC_DATA] (any)"
type input "Singapore Changi (SIN)"
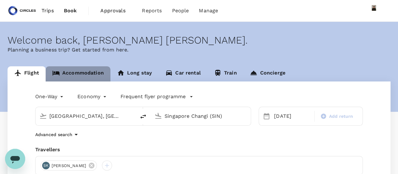
click at [90, 75] on link "Accommodation" at bounding box center [78, 73] width 65 height 15
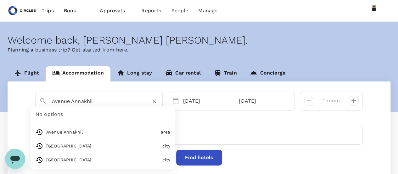
click at [105, 101] on input "Avenue Annakhil" at bounding box center [96, 101] width 89 height 10
paste input "Taipei NeiHu"
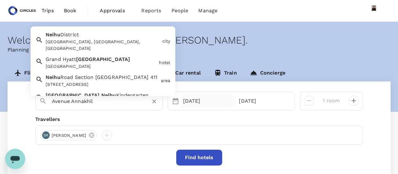
click at [202, 104] on div "[DATE]" at bounding box center [207, 100] width 53 height 13
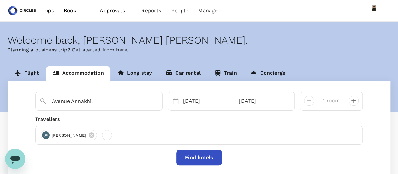
click at [398, 40] on div "Welcome back , [PERSON_NAME] [PERSON_NAME] . Planning a business trip? Get star…" at bounding box center [199, 43] width 398 height 19
click at [191, 100] on div "[DATE]" at bounding box center [207, 100] width 53 height 13
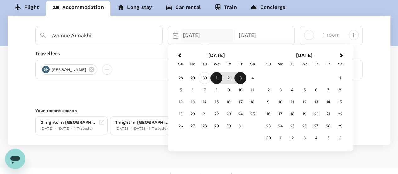
scroll to position [44, 0]
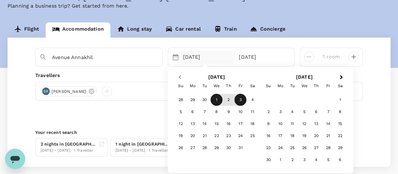
click at [180, 77] on span "Previous Month" at bounding box center [180, 77] width 0 height 7
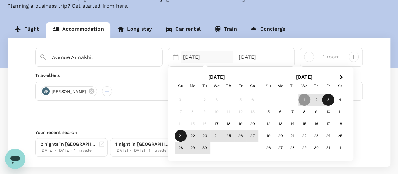
click at [177, 134] on div "21" at bounding box center [181, 136] width 12 height 12
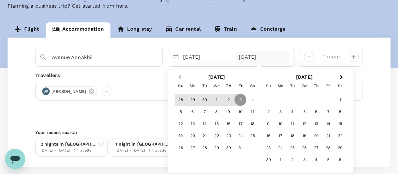
click at [180, 76] on span "Previous Month" at bounding box center [180, 77] width 0 height 7
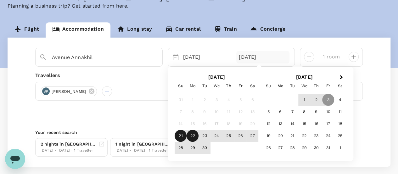
click at [191, 135] on div "22" at bounding box center [193, 136] width 12 height 12
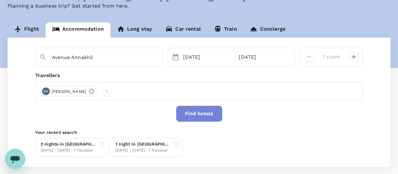
click at [202, 111] on button "Find hotels" at bounding box center [199, 114] width 46 height 16
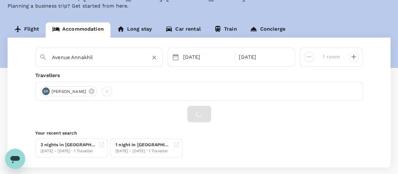
click at [115, 51] on div "Avenue Annakhil" at bounding box center [103, 54] width 112 height 15
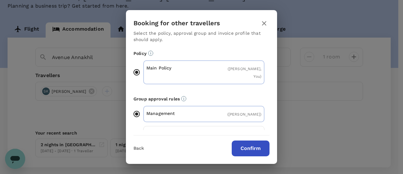
drag, startPoint x: 109, startPoint y: 58, endPoint x: 265, endPoint y: 24, distance: 159.7
click at [265, 24] on icon "button" at bounding box center [264, 23] width 4 height 4
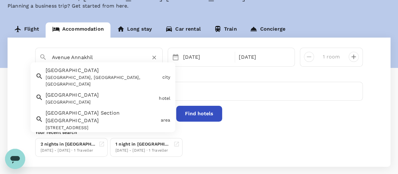
paste input "Taipei NeiHu"
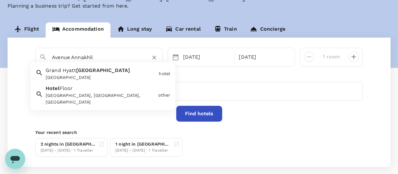
click at [287, 142] on div "2 nights in Rabat 01 Oct - 03 Oct · 1 Traveller 1 night in Kuala Lumpur 22 Sep …" at bounding box center [198, 145] width 330 height 21
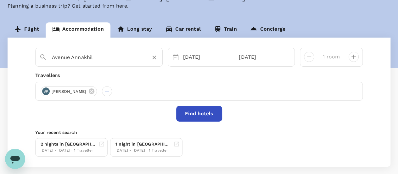
click at [120, 58] on input "Avenue Annakhil" at bounding box center [96, 57] width 89 height 10
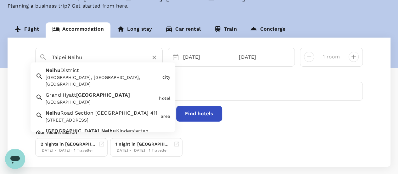
click at [111, 72] on div "Neihu District Neihu District, Taipei, Taiwan" at bounding box center [101, 75] width 117 height 23
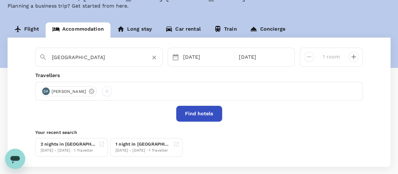
type input "Neihu District"
click at [208, 112] on button "Find hotels" at bounding box center [199, 114] width 46 height 16
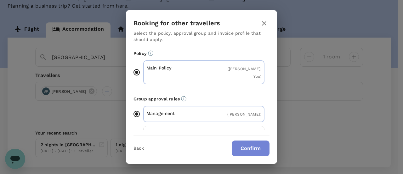
click at [261, 151] on button "Confirm" at bounding box center [251, 148] width 38 height 16
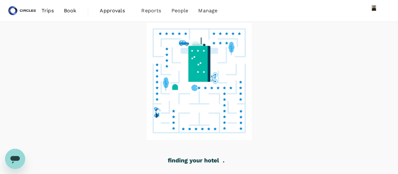
click at [45, 10] on span "Trips" at bounding box center [48, 11] width 12 height 8
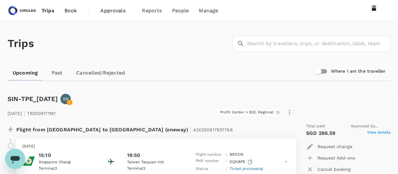
click at [73, 10] on span "Book" at bounding box center [71, 11] width 13 height 8
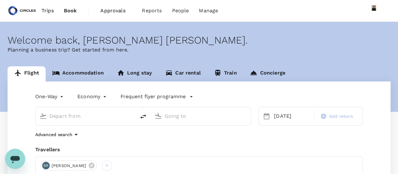
type input "[GEOGRAPHIC_DATA], [GEOGRAPHIC_DATA] (any)"
type input "Singapore Changi (SIN)"
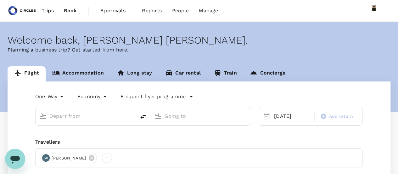
click at [84, 75] on link "Accommodation" at bounding box center [78, 73] width 65 height 15
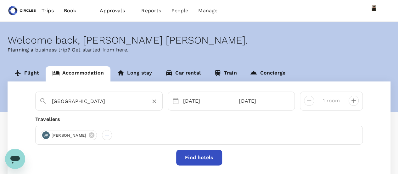
click at [86, 102] on input "Neihu District" at bounding box center [96, 101] width 89 height 10
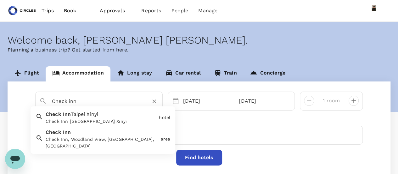
click at [96, 112] on span "Taipei Xinyi" at bounding box center [84, 114] width 27 height 6
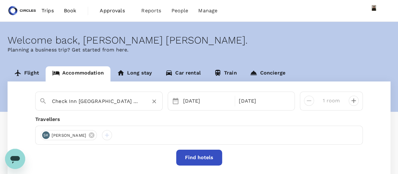
type input "Check Inn Taipei Xinyi"
click at [205, 160] on button "Find hotels" at bounding box center [199, 157] width 46 height 16
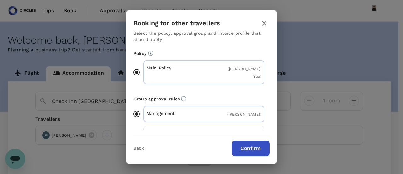
click at [247, 145] on button "Confirm" at bounding box center [251, 148] width 38 height 16
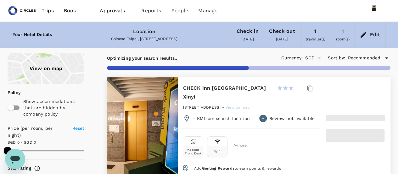
click at [72, 11] on span "Book" at bounding box center [70, 11] width 13 height 8
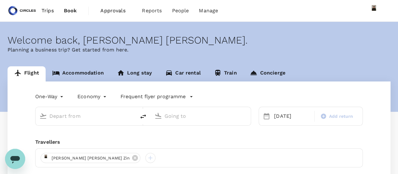
type input "[GEOGRAPHIC_DATA], [GEOGRAPHIC_DATA] (any)"
type input "Singapore Changi (SIN)"
type input "[GEOGRAPHIC_DATA], [GEOGRAPHIC_DATA] (any)"
type input "Singapore Changi (SIN)"
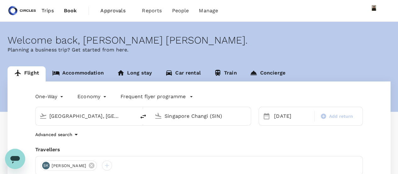
click at [82, 71] on link "Accommodation" at bounding box center [78, 73] width 65 height 15
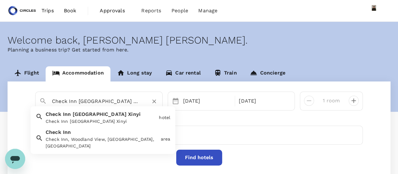
drag, startPoint x: 95, startPoint y: 102, endPoint x: 138, endPoint y: 106, distance: 42.7
click at [138, 106] on div "Check Inn Taipei Xinyi Check Inn Taipei Xinyi Check Inn Taipei Xinyi hotel Chec…" at bounding box center [99, 100] width 128 height 19
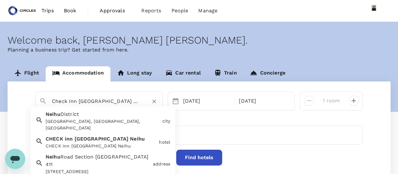
click at [109, 133] on div "CHECK inn Taipei Neihu CHECK inn Taipei Neihu" at bounding box center [99, 141] width 113 height 17
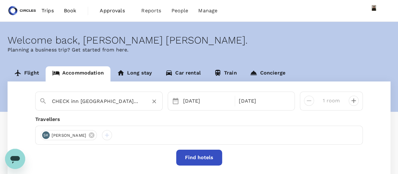
type input "CHECK inn Taipei Neihu"
click at [194, 155] on button "Find hotels" at bounding box center [199, 157] width 46 height 16
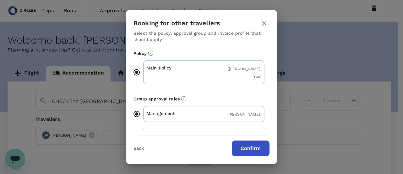
click at [251, 150] on button "Confirm" at bounding box center [251, 148] width 38 height 16
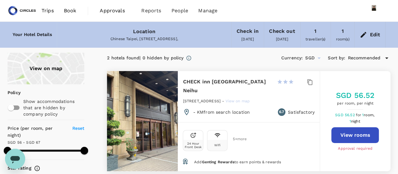
click at [163, 107] on div at bounding box center [142, 121] width 71 height 100
type input "66.97"
click at [69, 10] on span "Book" at bounding box center [70, 11] width 13 height 8
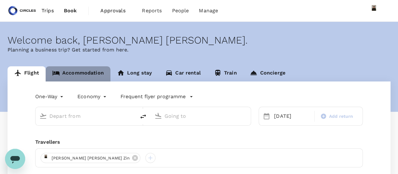
click at [84, 71] on link "Accommodation" at bounding box center [78, 73] width 65 height 15
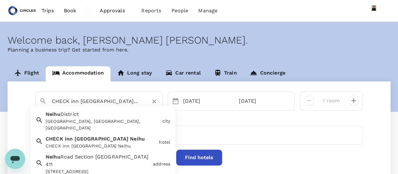
drag, startPoint x: 121, startPoint y: 100, endPoint x: 41, endPoint y: 96, distance: 79.8
click at [41, 96] on div "CHECK inn Taipei Neihu" at bounding box center [96, 98] width 124 height 16
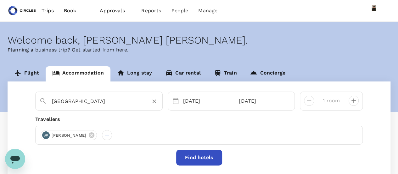
type input "Neihu District"
click at [193, 158] on button "Find hotels" at bounding box center [199, 157] width 46 height 16
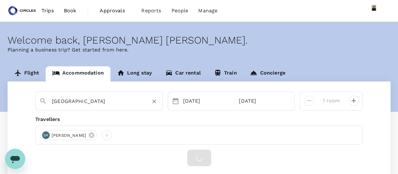
click at [115, 98] on input "Neihu District" at bounding box center [96, 101] width 89 height 10
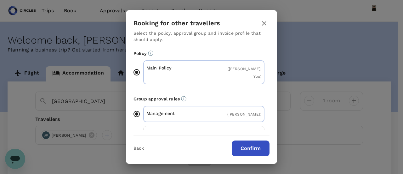
click at [260, 149] on button "Confirm" at bounding box center [251, 148] width 38 height 16
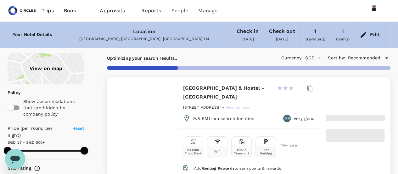
type input "499.61"
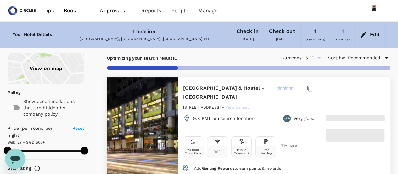
type input "26.71"
type input "499.71"
type input "21.71"
type input "499.09"
type input "17.09"
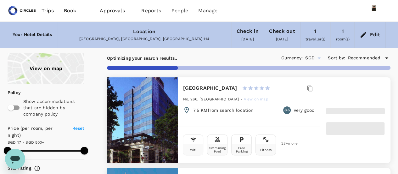
type input "499.09"
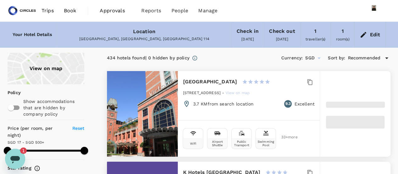
click at [72, 9] on span "Book" at bounding box center [70, 11] width 13 height 8
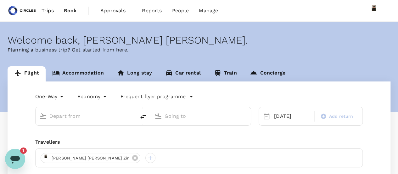
type input "[GEOGRAPHIC_DATA], [GEOGRAPHIC_DATA] (any)"
type input "Singapore Changi (SIN)"
type input "[GEOGRAPHIC_DATA], [GEOGRAPHIC_DATA] (any)"
type input "Singapore Changi (SIN)"
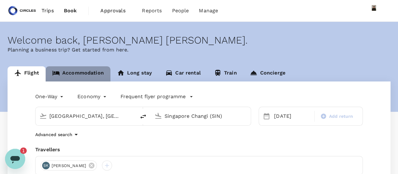
click at [80, 76] on link "Accommodation" at bounding box center [78, 73] width 65 height 15
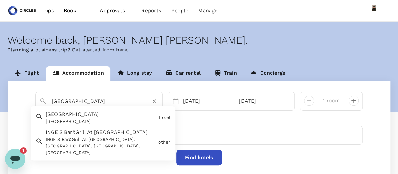
click at [86, 103] on input "Neihu District" at bounding box center [96, 101] width 89 height 10
click at [86, 119] on div "Taipei Marriott Hotel" at bounding box center [101, 121] width 111 height 7
type input "Taipei Marriott Hotel"
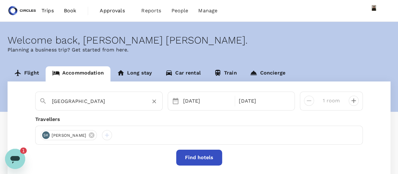
click at [202, 156] on button "Find hotels" at bounding box center [199, 157] width 46 height 16
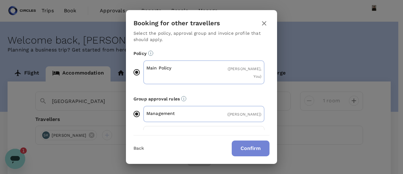
click at [248, 154] on button "Confirm" at bounding box center [251, 148] width 38 height 16
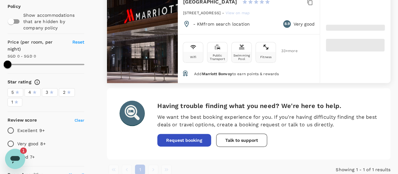
scroll to position [76, 0]
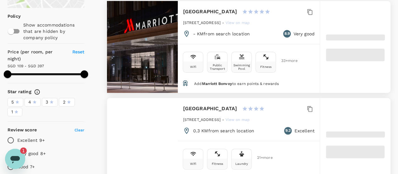
drag, startPoint x: 183, startPoint y: 4, endPoint x: 260, endPoint y: 25, distance: 80.1
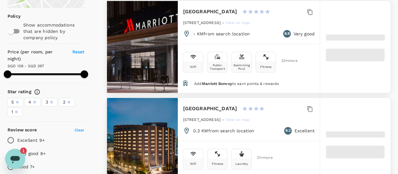
click at [260, 25] on div "199 Lequn 2nd Road Zhongshan D, Taipei - View on map" at bounding box center [249, 24] width 132 height 11
type input "396.46"
copy span "199 Lequn 2nd Road Zhongshan D, Taipei"
type input "109.21"
type input "396.21"
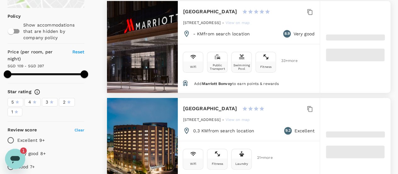
type input "106.21"
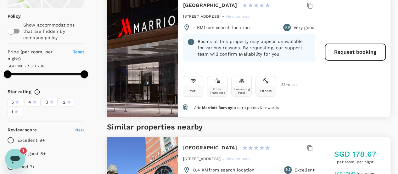
scroll to position [0, 0]
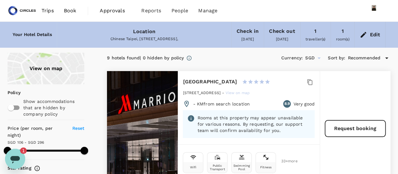
type input "295.21"
click at [65, 5] on link "Book" at bounding box center [70, 10] width 23 height 21
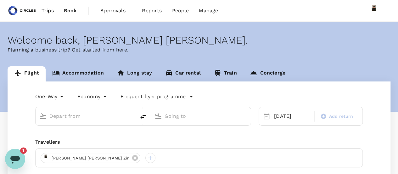
type input "Taipei, Taiwan (any)"
type input "Singapore Changi (SIN)"
type input "Taipei, Taiwan (any)"
type input "Singapore Changi (SIN)"
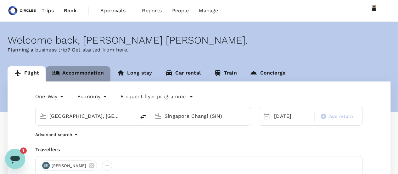
click at [82, 71] on link "Accommodation" at bounding box center [78, 73] width 65 height 15
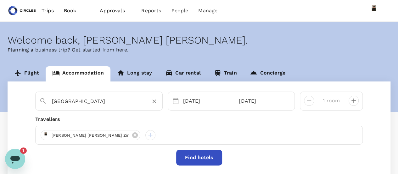
click at [89, 106] on input "[GEOGRAPHIC_DATA]" at bounding box center [96, 101] width 89 height 10
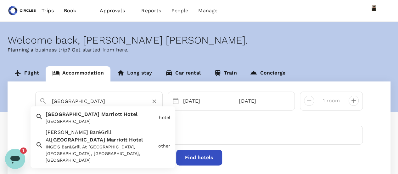
paste input "199 Lequn 2nd Road (Intersection With, Jinye 4th Road, Zhongshan District, Taip…"
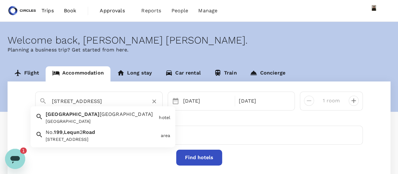
click at [57, 138] on div "No. 199, Lequn 2 Road, Zhongshan District, Taipei City, Taiwan" at bounding box center [102, 139] width 112 height 7
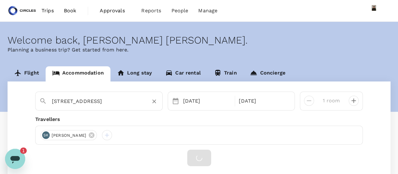
scroll to position [0, 0]
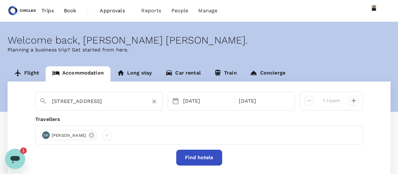
type input "[STREET_ADDRESS]"
click at [205, 164] on button "Find hotels" at bounding box center [199, 157] width 46 height 16
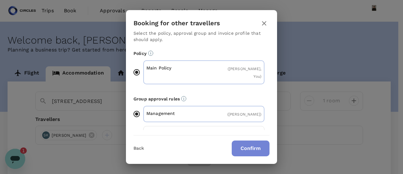
click at [250, 149] on button "Confirm" at bounding box center [251, 148] width 38 height 16
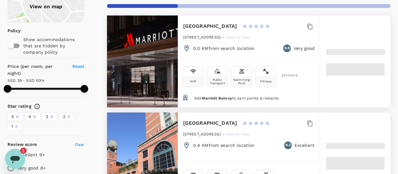
scroll to position [31, 0]
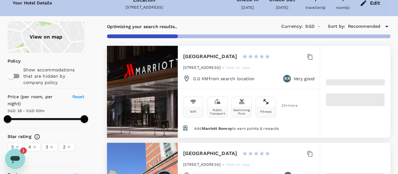
type input "499.36"
type input "19.36"
type input "499.09"
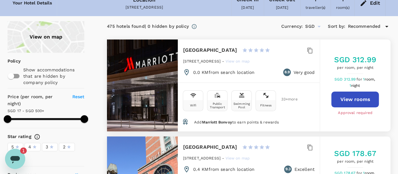
type input "17.09"
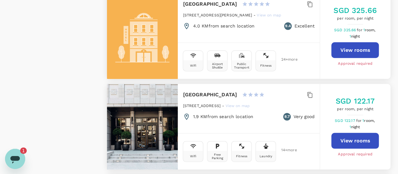
scroll to position [850, 0]
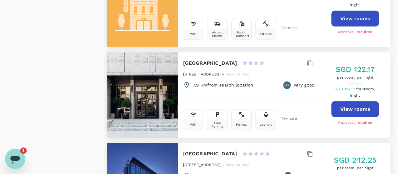
click at [196, 59] on h6 "[GEOGRAPHIC_DATA]" at bounding box center [210, 63] width 54 height 9
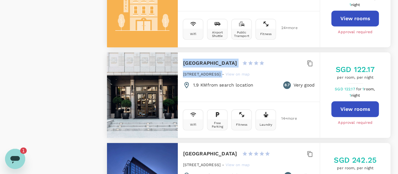
drag, startPoint x: 183, startPoint y: 55, endPoint x: 226, endPoint y: 66, distance: 44.8
click at [230, 67] on div "Just Palace Hotel Neihu 1 Star 2 Stars 3 Stars 4 Stars 5 Stars No55 Jiangnan St…" at bounding box center [249, 73] width 142 height 43
copy div "Just Palace Hotel Neihu 1 Star 2 Stars 3 Stars 4 Stars 5 Stars No55 Jiangnan St…"
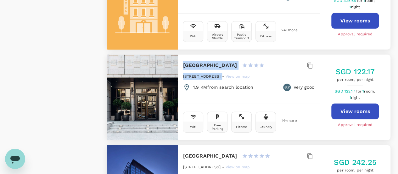
scroll to position [787, 0]
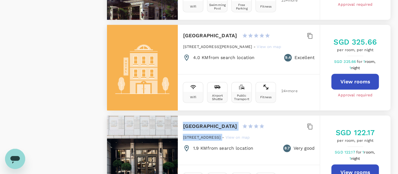
copy div "Just Palace Hotel Neihu 1 Star 2 Stars 3 Stars 4 Stars 5 Stars No55 Jiangnan St…"
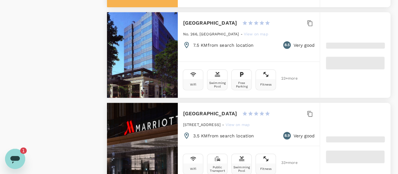
scroll to position [0, 0]
type input "499.21"
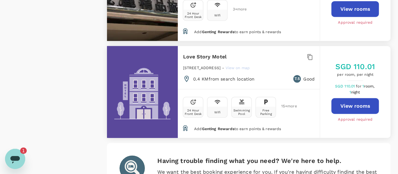
type input "106.09"
type input "499.09"
type input "17.09"
type input "499.09"
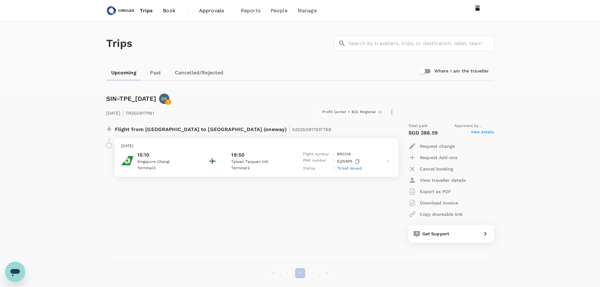
click at [152, 161] on p "Singapore Changi" at bounding box center [165, 162] width 57 height 6
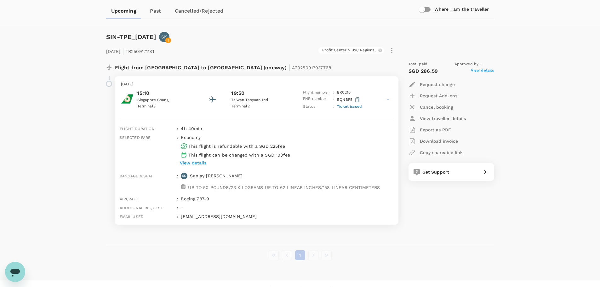
scroll to position [72, 0]
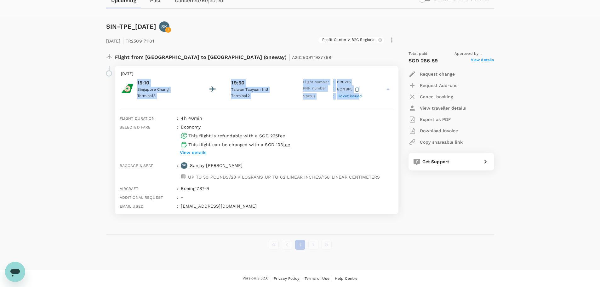
drag, startPoint x: 137, startPoint y: 81, endPoint x: 360, endPoint y: 96, distance: 223.2
click at [360, 96] on div "15:10 [GEOGRAPHIC_DATA] 3 19:50 [GEOGRAPHIC_DATA] [GEOGRAPHIC_DATA] 2 Flight nu…" at bounding box center [256, 89] width 271 height 20
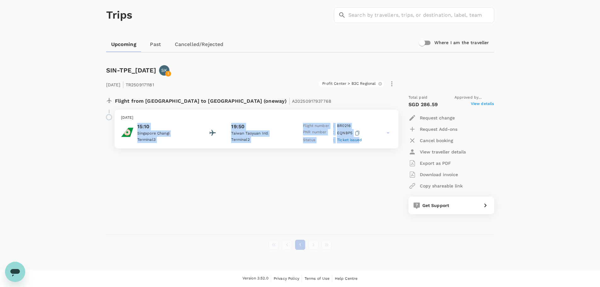
copy div "15:10 [GEOGRAPHIC_DATA] 3 19:50 [GEOGRAPHIC_DATA] [GEOGRAPHIC_DATA] 2 Flight nu…"
click at [201, 131] on div "15:10 [GEOGRAPHIC_DATA] 3 19:50 [GEOGRAPHIC_DATA] [GEOGRAPHIC_DATA] 2 Flight nu…" at bounding box center [256, 133] width 271 height 20
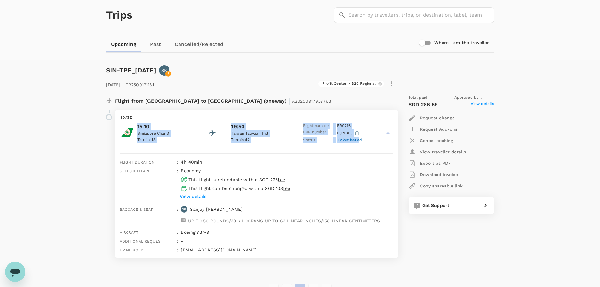
scroll to position [72, 0]
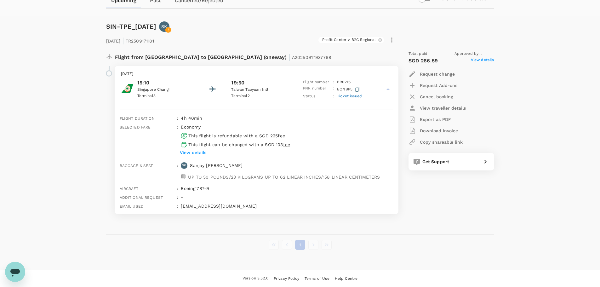
click at [440, 83] on p "Request Add-ons" at bounding box center [438, 85] width 37 height 6
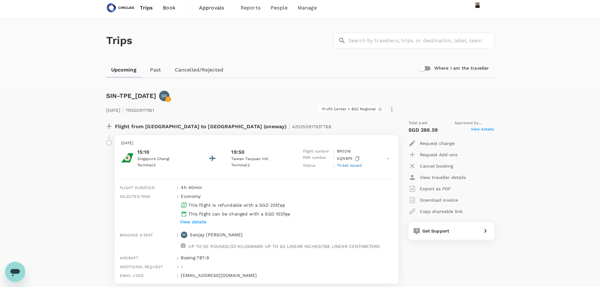
scroll to position [0, 0]
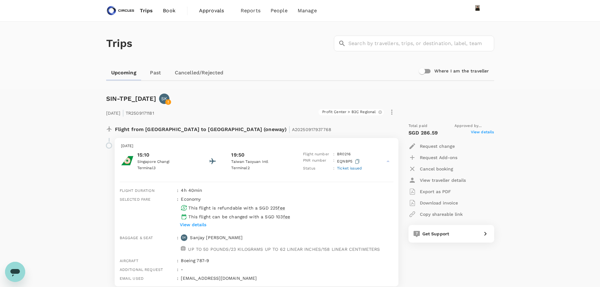
click at [146, 14] on link "Trips" at bounding box center [146, 10] width 23 height 21
click at [165, 12] on span "Book" at bounding box center [169, 11] width 13 height 8
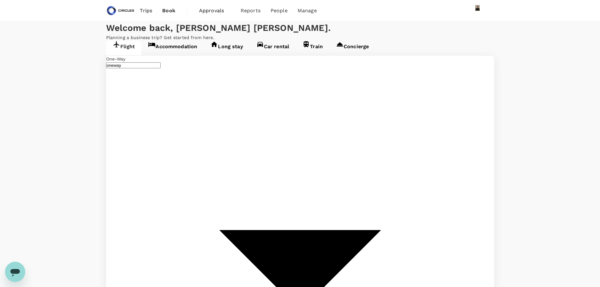
type input "[GEOGRAPHIC_DATA], [GEOGRAPHIC_DATA] (any)"
type input "Singapore Changi (SIN)"
type input "[GEOGRAPHIC_DATA], [GEOGRAPHIC_DATA] (any)"
type input "Singapore Changi (SIN)"
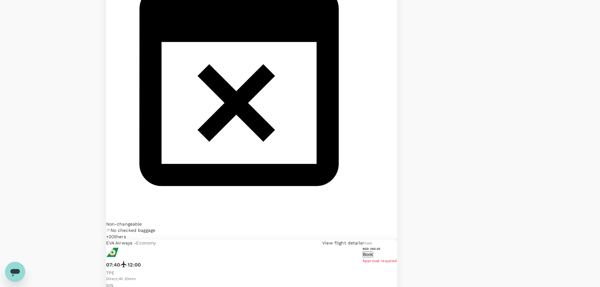
scroll to position [661, 0]
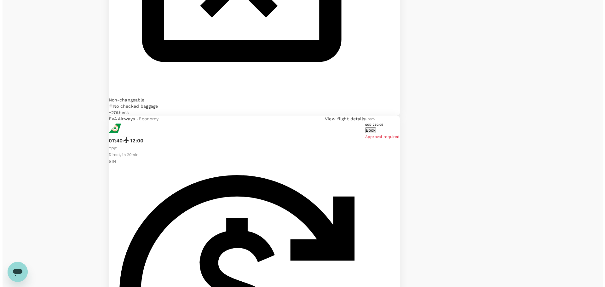
scroll to position [772, 0]
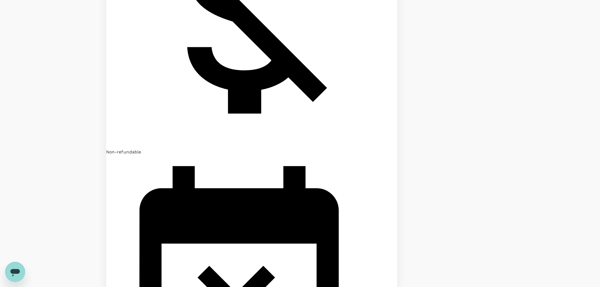
scroll to position [438, 0]
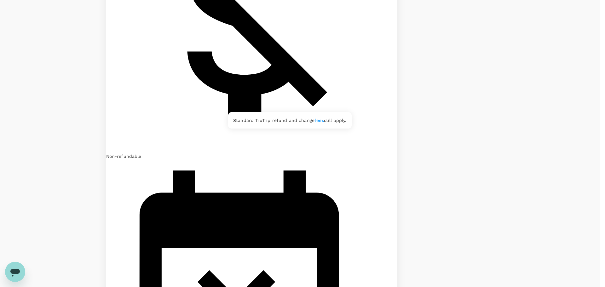
click at [314, 118] on link "fees" at bounding box center [318, 120] width 9 height 5
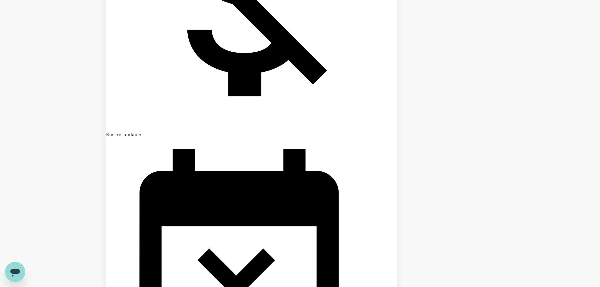
scroll to position [470, 0]
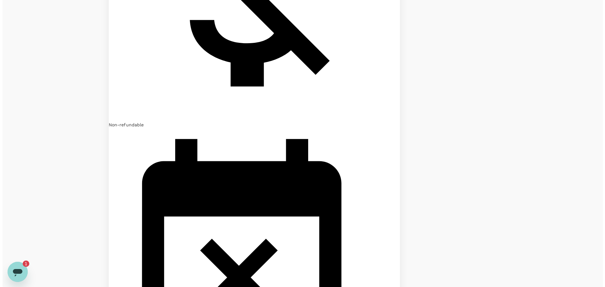
scroll to position [0, 0]
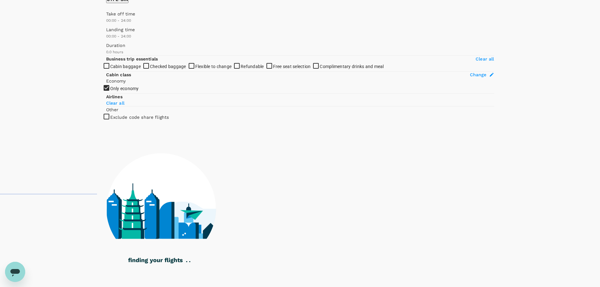
scroll to position [94, 0]
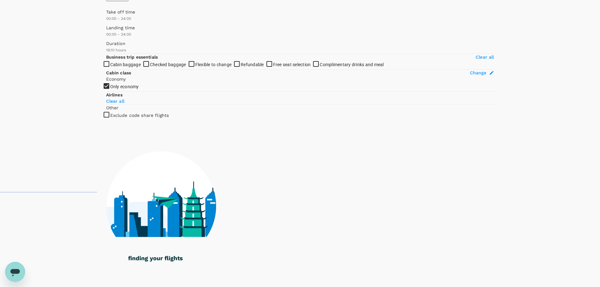
type input "1375"
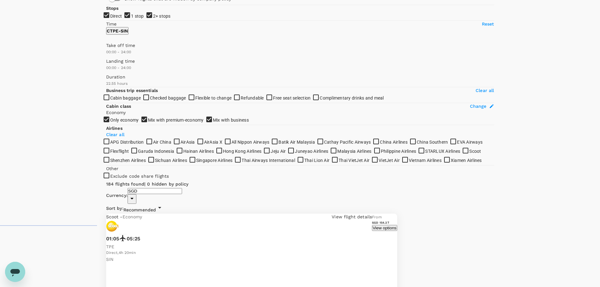
scroll to position [0, 0]
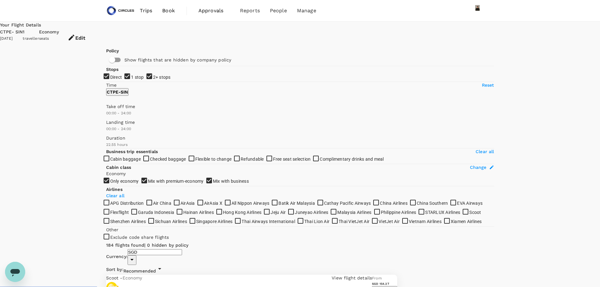
click at [107, 114] on input "1 stop" at bounding box center [300, 143] width 600 height 287
checkbox input "false"
click at [109, 126] on input "2+ stops" at bounding box center [300, 143] width 600 height 287
checkbox input "false"
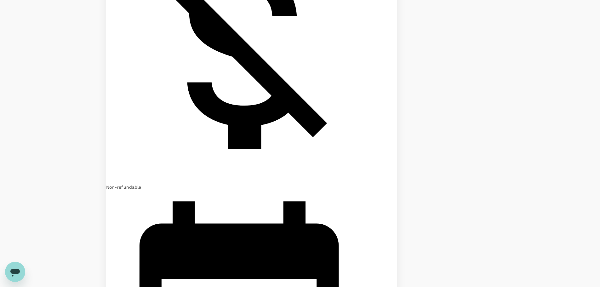
scroll to position [409, 0]
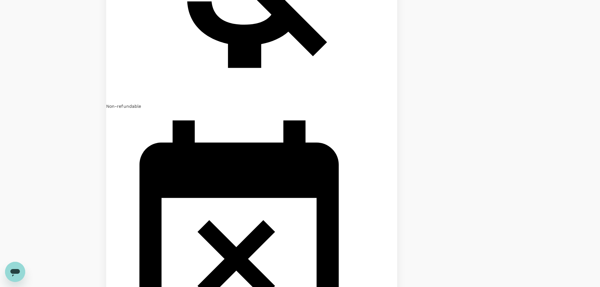
scroll to position [488, 0]
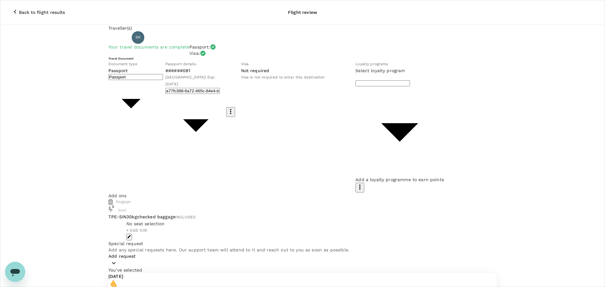
click at [288, 139] on body "Back to flight results Flight review Traveller(s) Traveller 1 : SK Sanjay Kaul …" at bounding box center [302, 237] width 605 height 475
type input "eeba400e-e511-4659-aa67-a397f6a9711b"
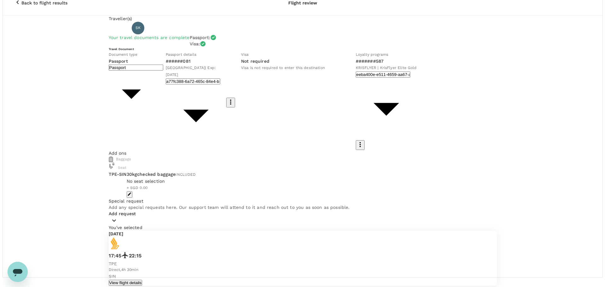
scroll to position [17, 0]
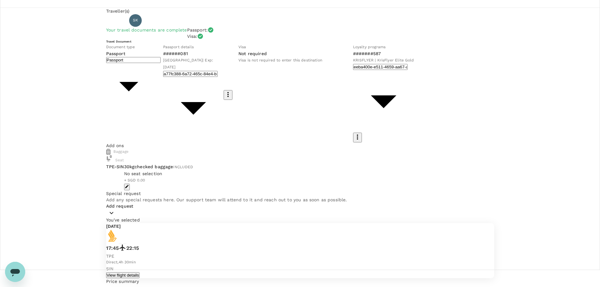
type input "9cb7bd09-647a-4334-94d9-122ca4480a85"
click at [258, 140] on input "checkbox" at bounding box center [302, 126] width 605 height 287
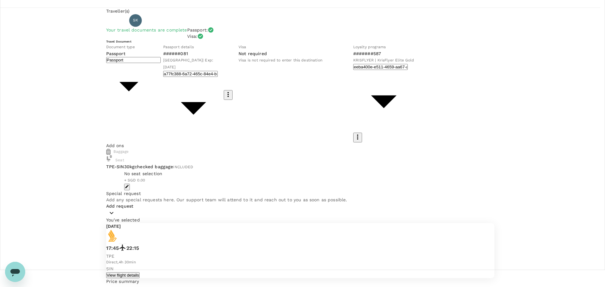
checkbox input "true"
type textarea "R"
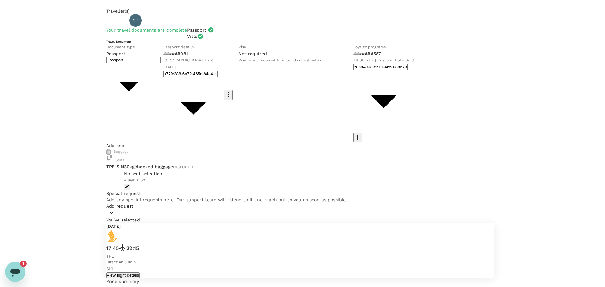
type textarea "TPE - SIN flight (Form # 1088)"
click at [137, 228] on input "radio" at bounding box center [302, 126] width 605 height 287
radio input "true"
radio input "false"
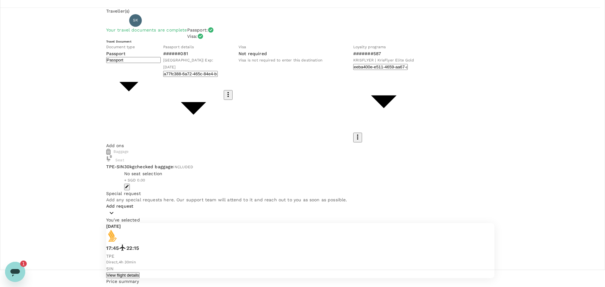
scroll to position [68, 0]
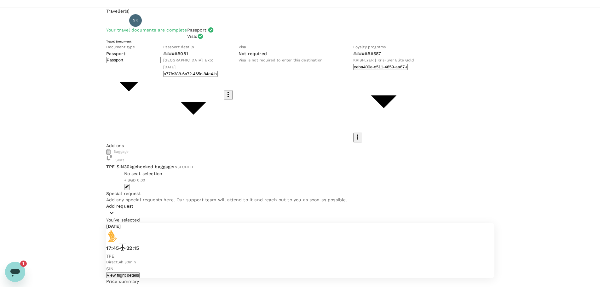
scroll to position [0, 0]
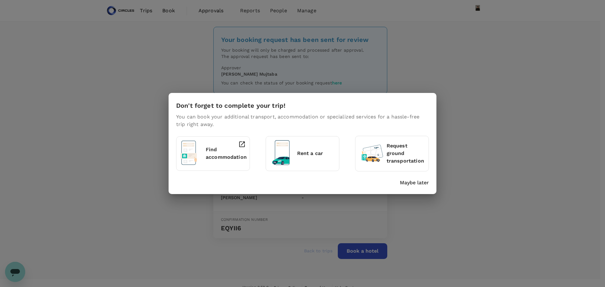
click at [213, 154] on p "Find accommodation" at bounding box center [226, 153] width 41 height 15
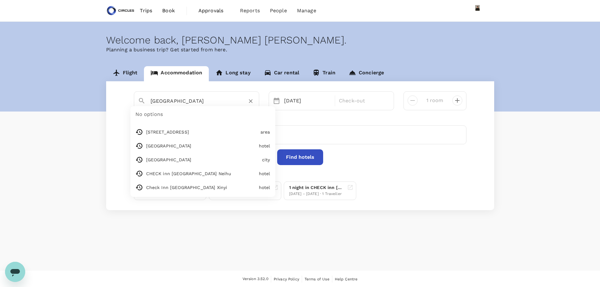
click at [203, 98] on input "[GEOGRAPHIC_DATA]" at bounding box center [194, 101] width 87 height 10
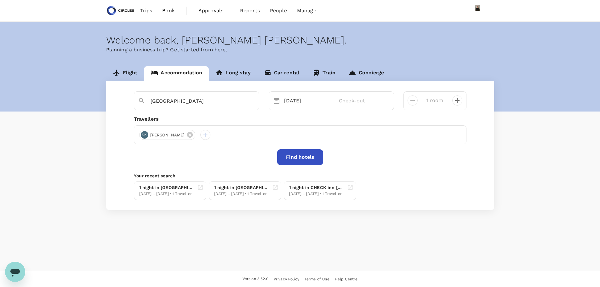
type input "[STREET_ADDRESS]"
click at [295, 100] on div "[DATE]" at bounding box center [308, 100] width 52 height 13
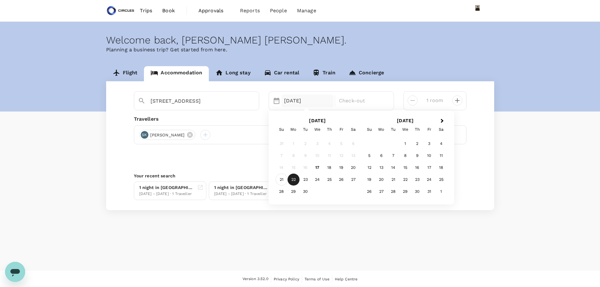
click at [282, 182] on div "21" at bounding box center [282, 180] width 12 height 12
click at [294, 181] on div "22" at bounding box center [294, 180] width 12 height 12
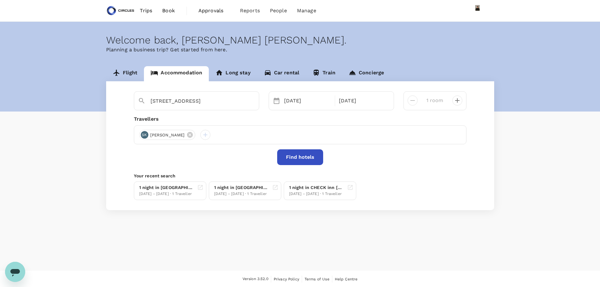
click at [301, 156] on button "Find hotels" at bounding box center [300, 157] width 46 height 16
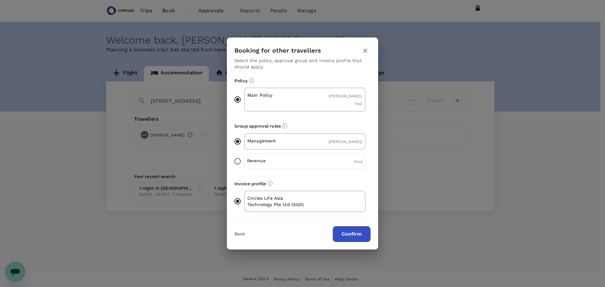
click at [350, 229] on button "Confirm" at bounding box center [352, 234] width 38 height 16
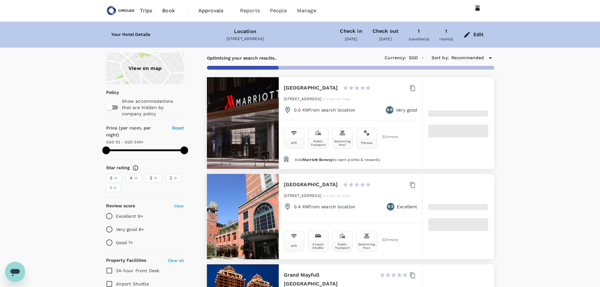
type input "499.6"
type input "26.6"
type input "499.09"
type input "17.09"
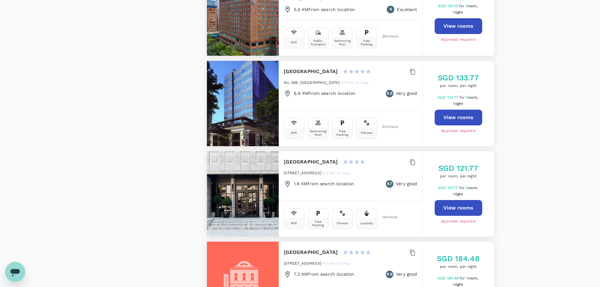
scroll to position [661, 0]
click at [457, 200] on button "View rooms" at bounding box center [459, 208] width 48 height 16
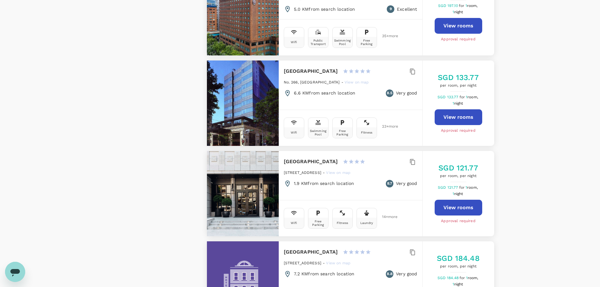
type input "499.09"
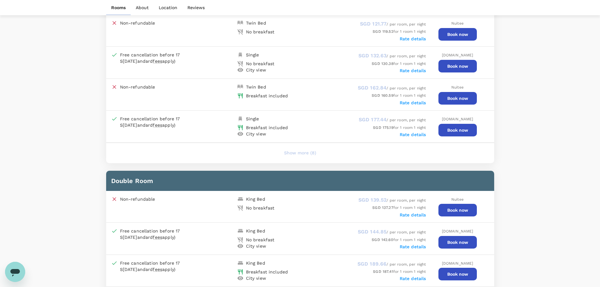
scroll to position [378, 0]
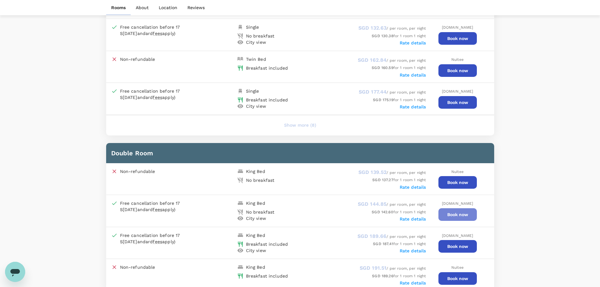
click at [457, 213] on button "Book now" at bounding box center [457, 214] width 38 height 13
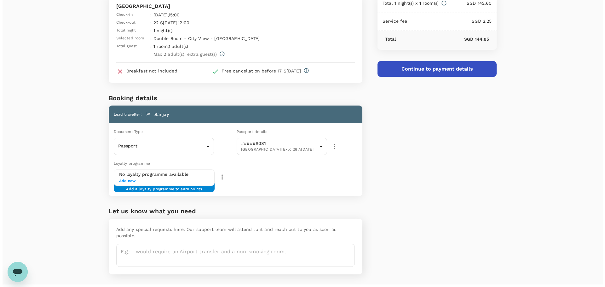
scroll to position [54, 0]
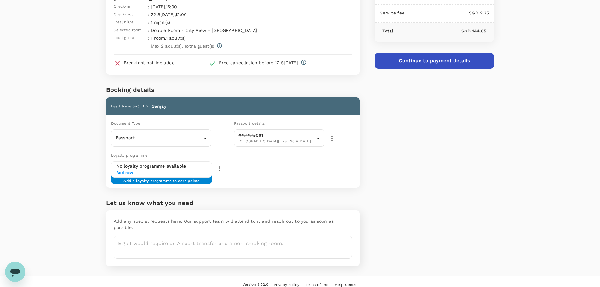
click at [448, 62] on button "Continue to payment details" at bounding box center [434, 61] width 119 height 16
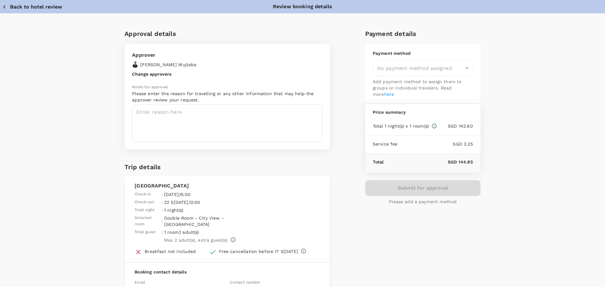
type input "9cb7bd09-647a-4334-94d9-122ca4480a85"
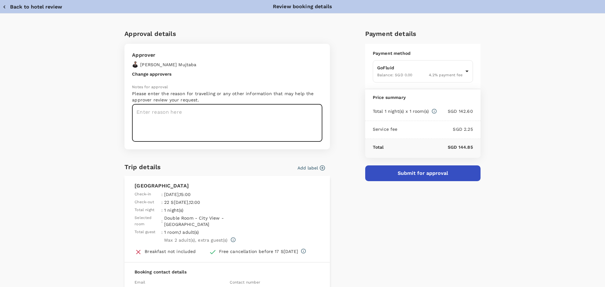
click at [185, 117] on textarea at bounding box center [227, 122] width 190 height 37
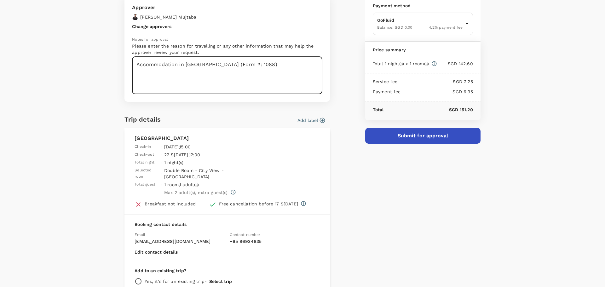
scroll to position [94, 0]
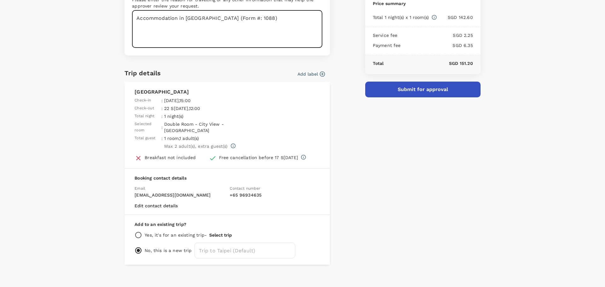
type textarea "Accommodation in Taipei (Form #: 1088)"
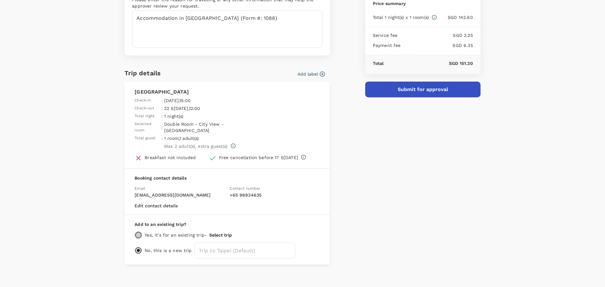
click at [135, 231] on input "radio" at bounding box center [138, 235] width 8 height 8
radio input "true"
radio input "false"
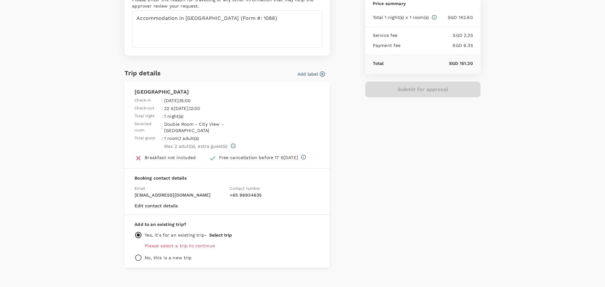
click at [192, 242] on p "Please select a trip to continue" at bounding box center [232, 245] width 175 height 6
click at [215, 232] on button "Select trip" at bounding box center [220, 234] width 23 height 5
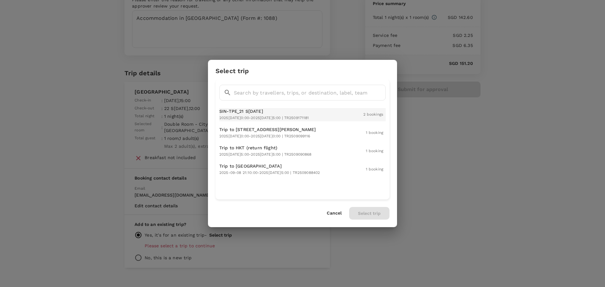
click at [248, 119] on span "2025-09-21 15:10:00 - 2025-09-22 22:15:00 | TR2509171181" at bounding box center [264, 118] width 90 height 4
click at [377, 215] on button "Select trip" at bounding box center [369, 213] width 40 height 13
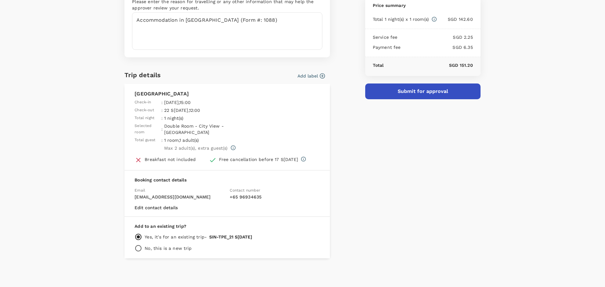
scroll to position [86, 0]
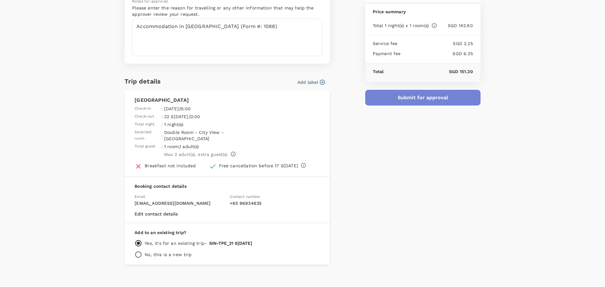
click at [416, 99] on button "Submit for approval" at bounding box center [422, 98] width 115 height 16
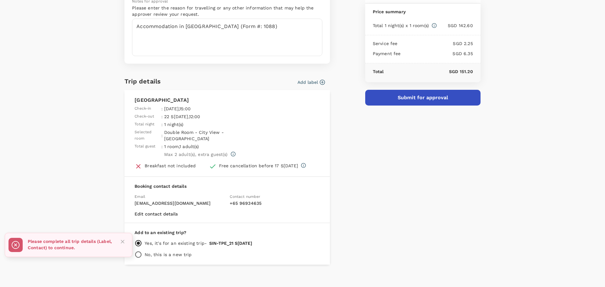
click at [310, 83] on button "Add label" at bounding box center [310, 82] width 27 height 6
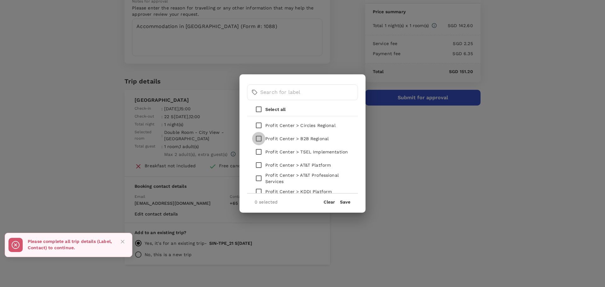
click at [258, 138] on input "checkbox" at bounding box center [258, 138] width 13 height 13
checkbox input "true"
click at [345, 203] on button "Save" at bounding box center [345, 201] width 10 height 5
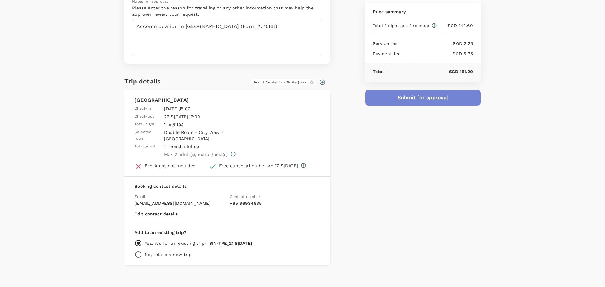
click at [416, 101] on button "Submit for approval" at bounding box center [422, 98] width 115 height 16
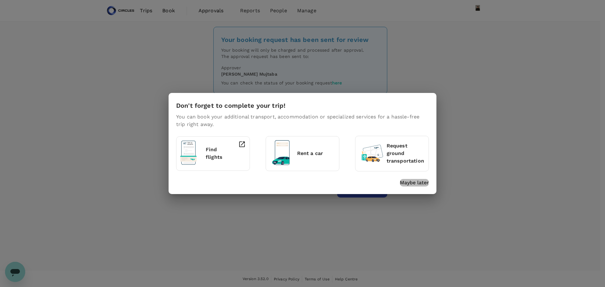
click at [417, 184] on p "Maybe later" at bounding box center [414, 183] width 29 height 8
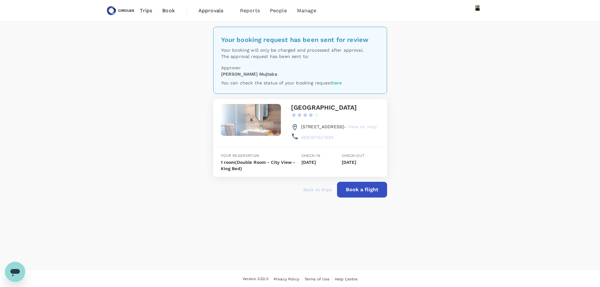
click at [148, 11] on span "Trips" at bounding box center [146, 11] width 12 height 8
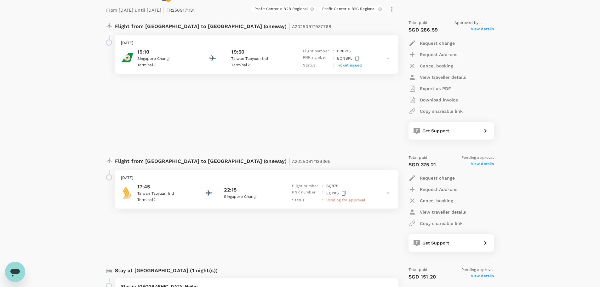
scroll to position [189, 0]
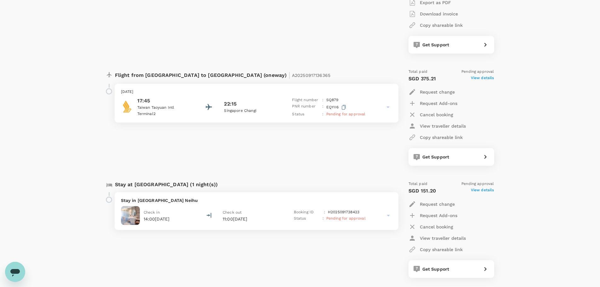
click at [386, 216] on icon at bounding box center [389, 216] width 8 height 8
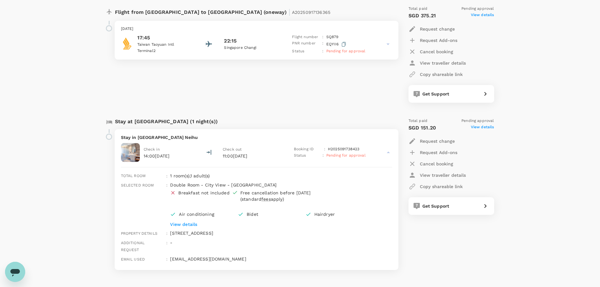
scroll to position [283, 0]
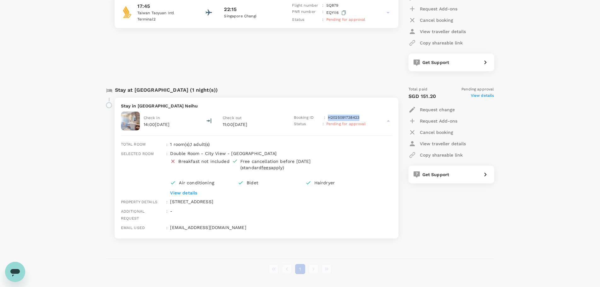
drag, startPoint x: 362, startPoint y: 119, endPoint x: 328, endPoint y: 117, distance: 34.4
click at [328, 117] on div "Booking ID : H2025091738423" at bounding box center [330, 118] width 72 height 6
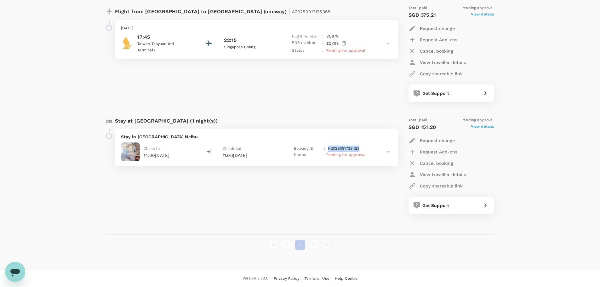
copy p "H2025091738423"
click at [231, 150] on span "Check out" at bounding box center [232, 148] width 19 height 4
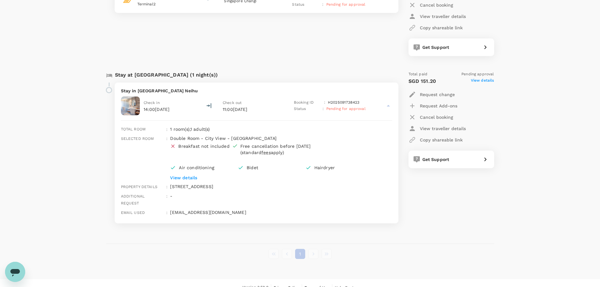
scroll to position [301, 0]
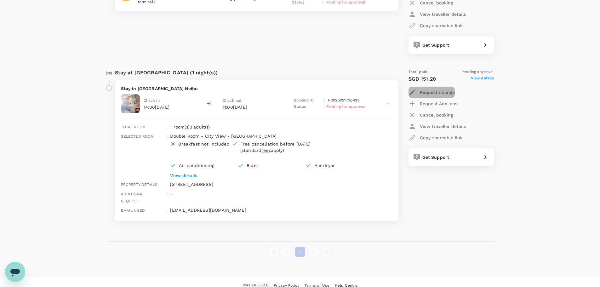
click at [431, 93] on p "Request change" at bounding box center [437, 92] width 35 height 6
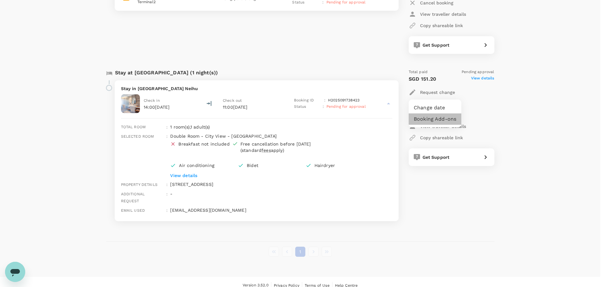
click at [430, 121] on li "Booking Add-ons" at bounding box center [434, 118] width 53 height 11
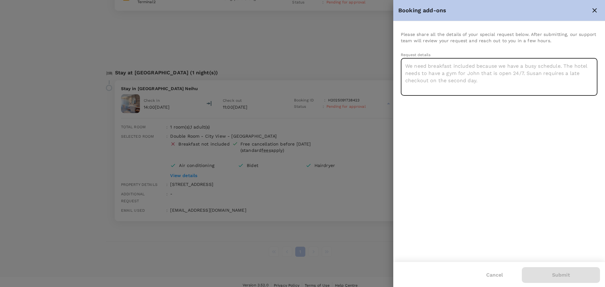
click at [434, 77] on textarea at bounding box center [499, 76] width 197 height 37
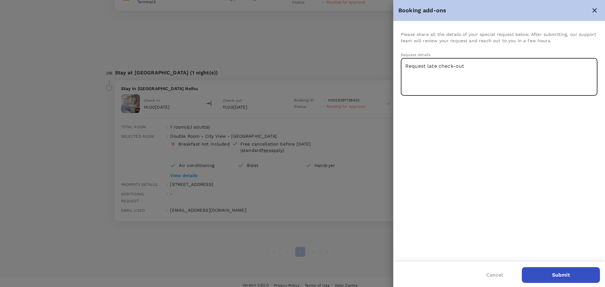
type textarea "Request late check-out"
click at [545, 271] on button "Submit" at bounding box center [561, 275] width 78 height 16
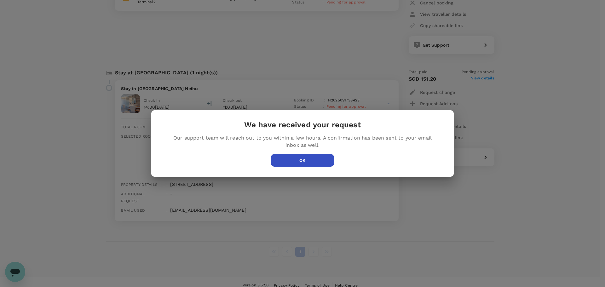
click at [325, 163] on button "OK" at bounding box center [302, 160] width 63 height 13
